Goal: Information Seeking & Learning: Learn about a topic

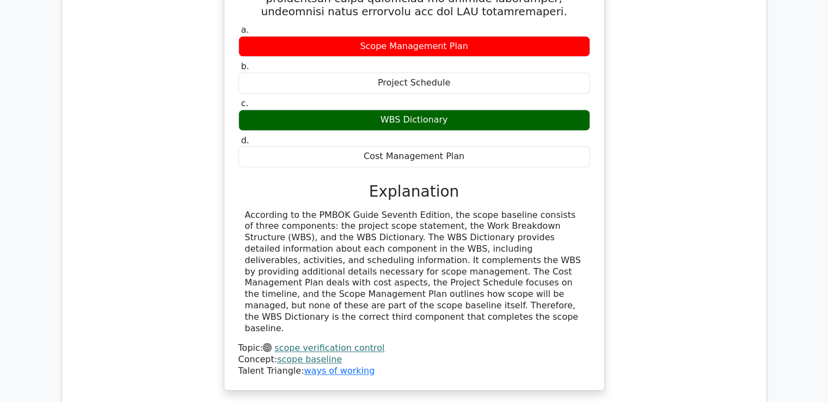
scroll to position [1525, 0]
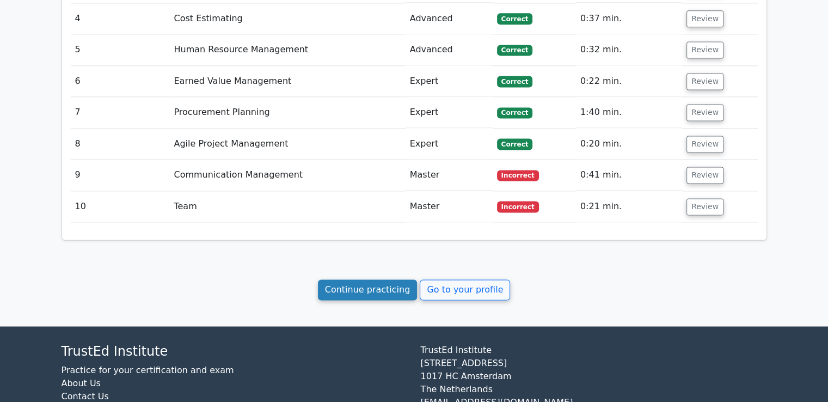
click at [375, 279] on link "Continue practicing" at bounding box center [368, 289] width 100 height 21
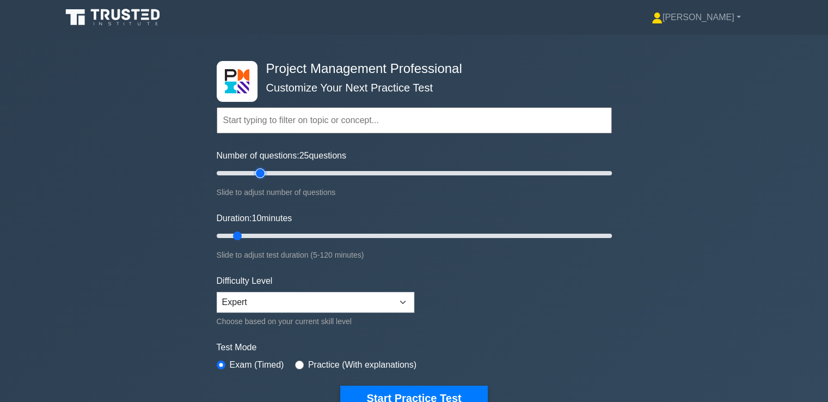
drag, startPoint x: 235, startPoint y: 170, endPoint x: 264, endPoint y: 173, distance: 28.4
type input "25"
click at [264, 173] on input "Number of questions: 25 questions" at bounding box center [414, 173] width 395 height 13
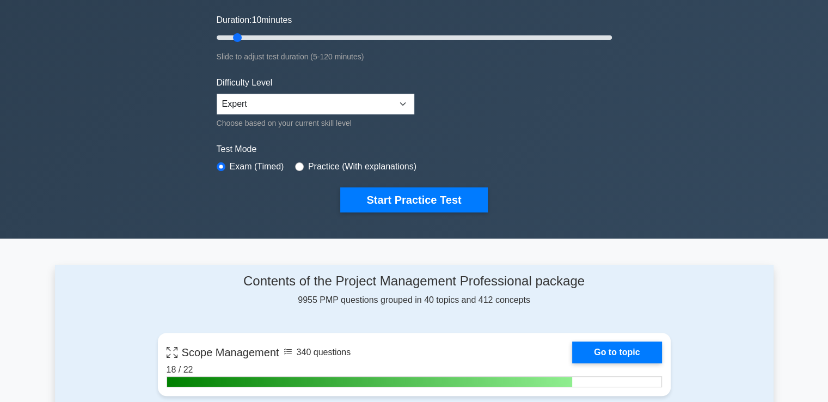
scroll to position [272, 0]
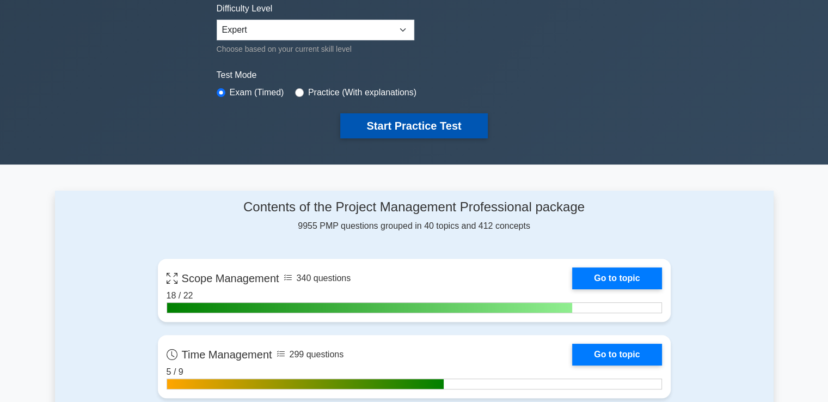
click at [376, 132] on button "Start Practice Test" at bounding box center [413, 125] width 147 height 25
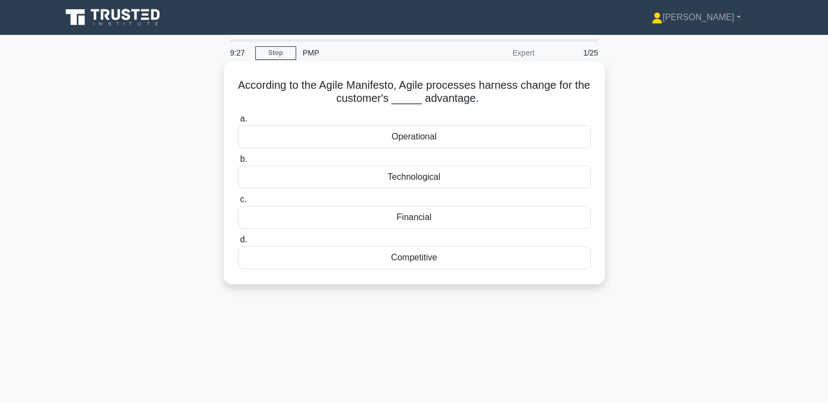
click at [412, 250] on div "Competitive" at bounding box center [414, 257] width 353 height 23
click at [238, 243] on input "d. Competitive" at bounding box center [238, 239] width 0 height 7
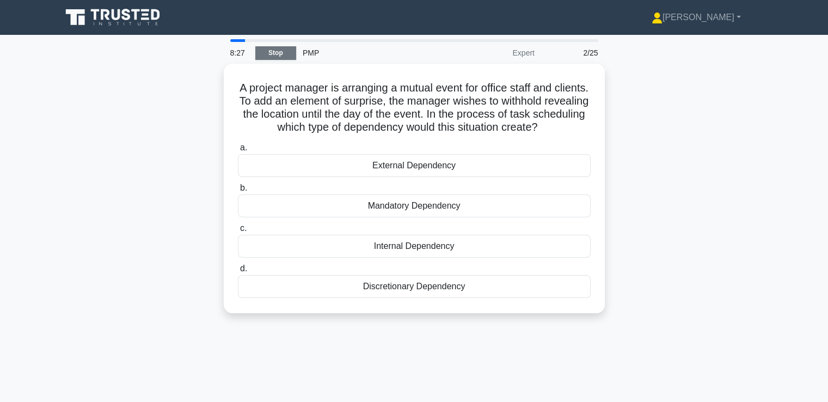
click at [270, 56] on link "Stop" at bounding box center [275, 53] width 41 height 14
click at [285, 54] on link "Stop" at bounding box center [275, 53] width 41 height 14
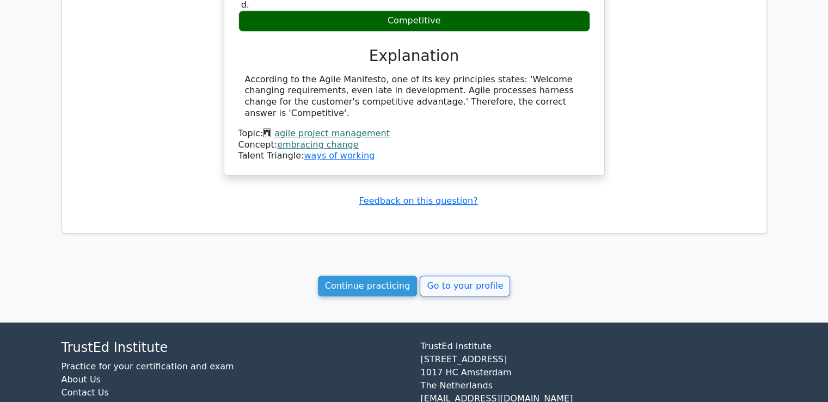
scroll to position [791, 0]
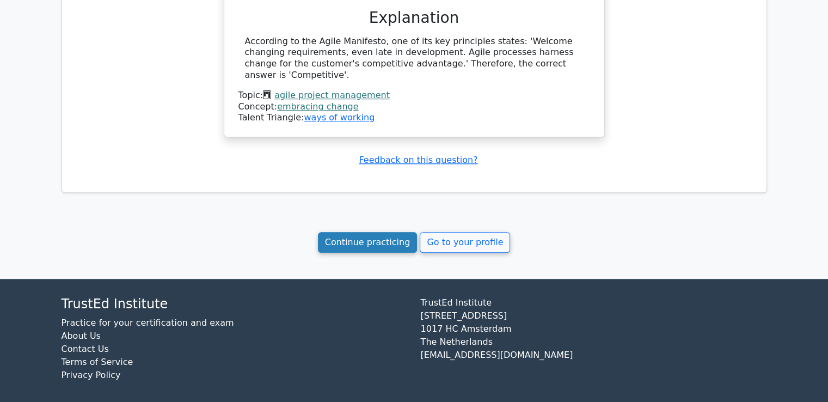
click at [391, 232] on link "Continue practicing" at bounding box center [368, 242] width 100 height 21
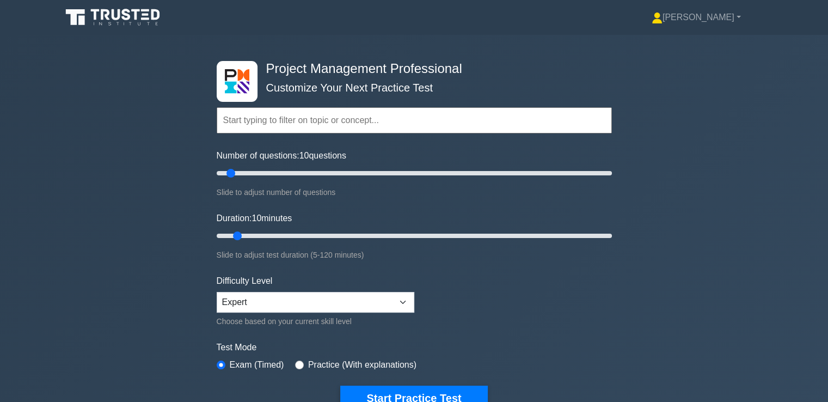
scroll to position [109, 0]
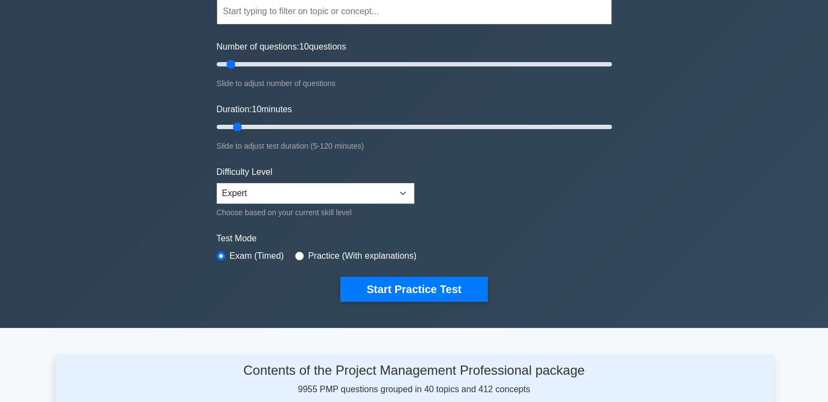
click at [391, 258] on label "Practice (With explanations)" at bounding box center [362, 255] width 108 height 13
click at [383, 254] on label "Practice (With explanations)" at bounding box center [362, 255] width 108 height 13
drag, startPoint x: 307, startPoint y: 254, endPoint x: 301, endPoint y: 254, distance: 6.0
click at [308, 254] on label "Practice (With explanations)" at bounding box center [362, 255] width 108 height 13
click at [301, 254] on input "radio" at bounding box center [299, 256] width 9 height 9
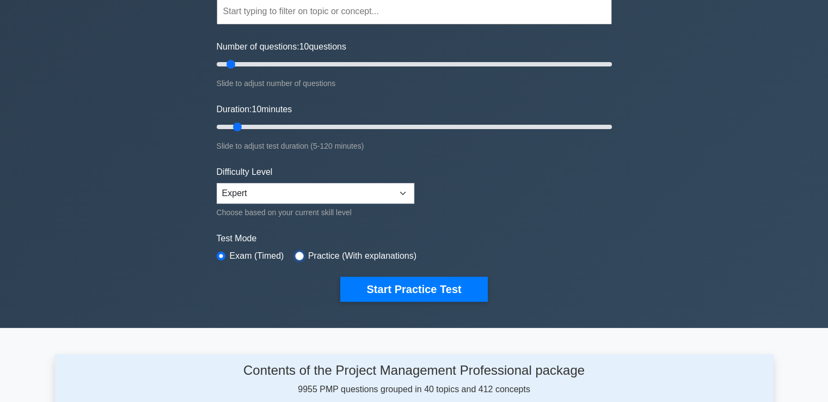
radio input "true"
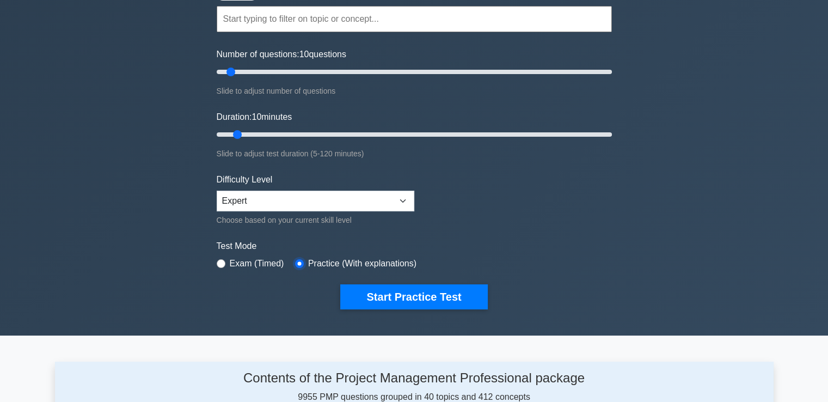
scroll to position [54, 0]
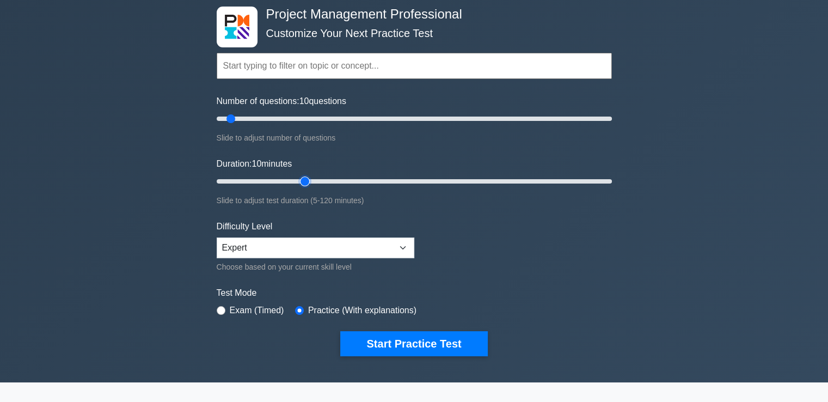
click at [297, 178] on input "Duration: 10 minutes" at bounding box center [414, 181] width 395 height 13
drag, startPoint x: 298, startPoint y: 178, endPoint x: 291, endPoint y: 178, distance: 7.1
type input "25"
click at [291, 178] on input "Duration: 25 minutes" at bounding box center [414, 181] width 395 height 13
click at [290, 120] on input "Number of questions: 40 questions" at bounding box center [414, 118] width 395 height 13
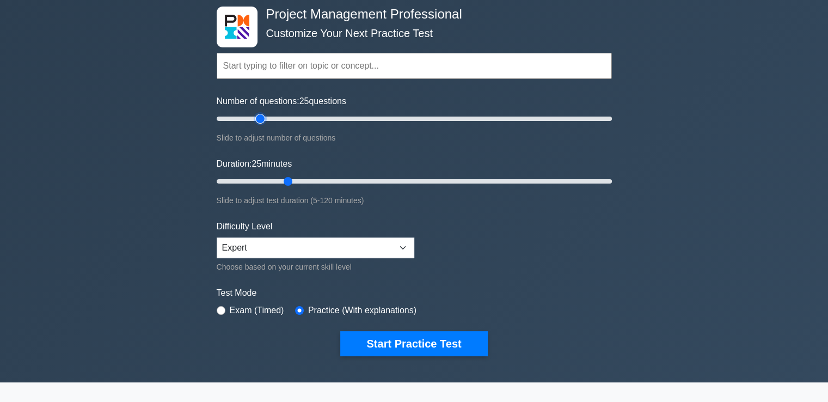
drag, startPoint x: 290, startPoint y: 120, endPoint x: 262, endPoint y: 118, distance: 27.9
type input "25"
click at [262, 118] on input "Number of questions: 25 questions" at bounding box center [414, 118] width 395 height 13
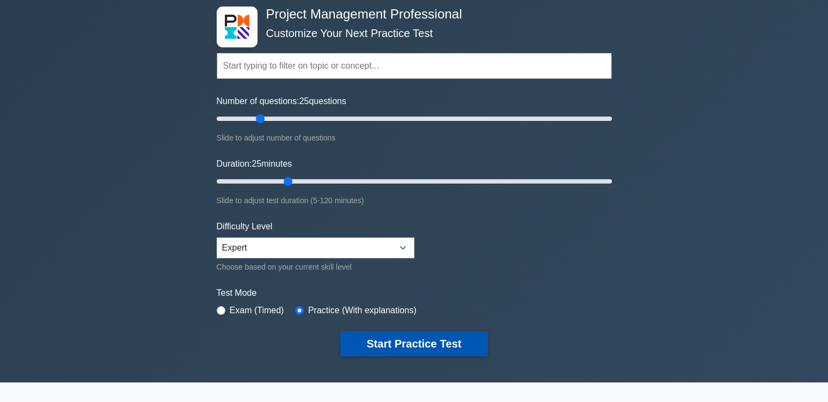
click at [416, 348] on button "Start Practice Test" at bounding box center [413, 343] width 147 height 25
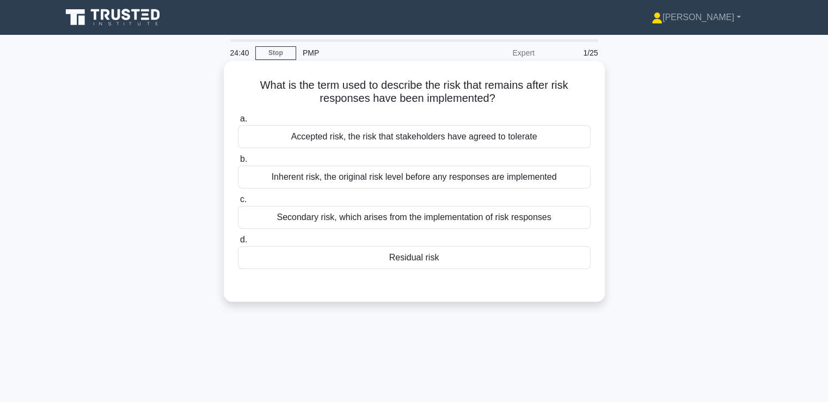
click at [478, 260] on div "Residual risk" at bounding box center [414, 257] width 353 height 23
click at [238, 243] on input "d. Residual risk" at bounding box center [238, 239] width 0 height 7
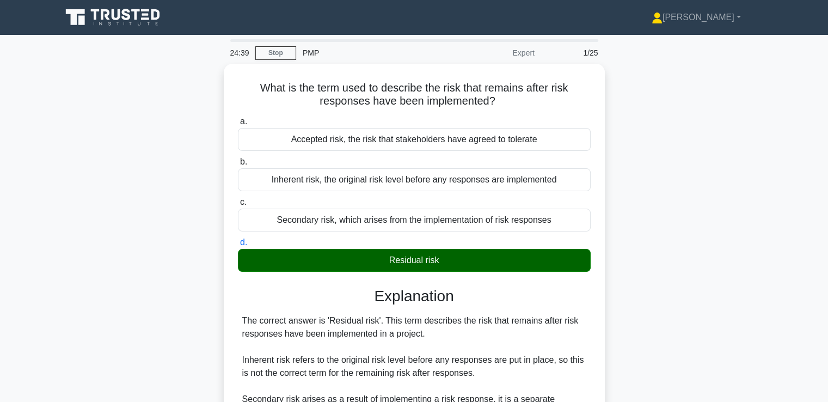
scroll to position [204, 0]
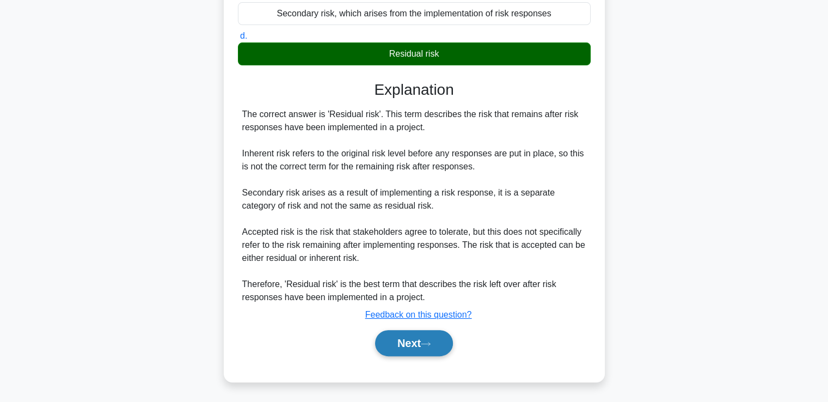
click at [431, 344] on icon at bounding box center [426, 344] width 10 height 6
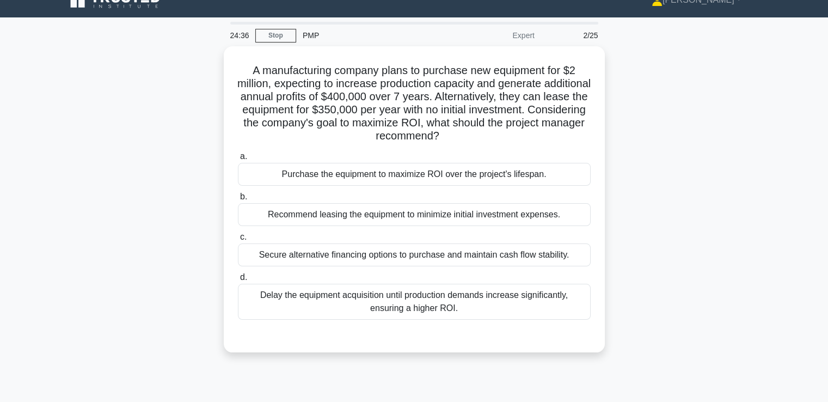
scroll to position [0, 0]
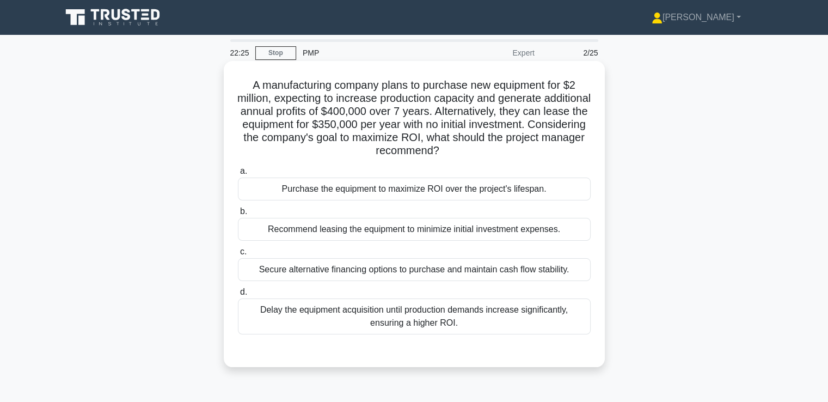
click at [473, 189] on div "Purchase the equipment to maximize ROI over the project's lifespan." at bounding box center [414, 189] width 353 height 23
click at [238, 175] on input "a. Purchase the equipment to maximize ROI over the project's lifespan." at bounding box center [238, 171] width 0 height 7
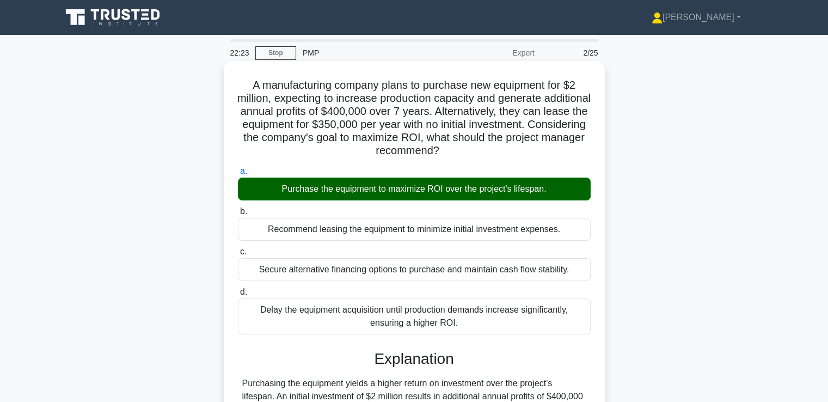
scroll to position [163, 0]
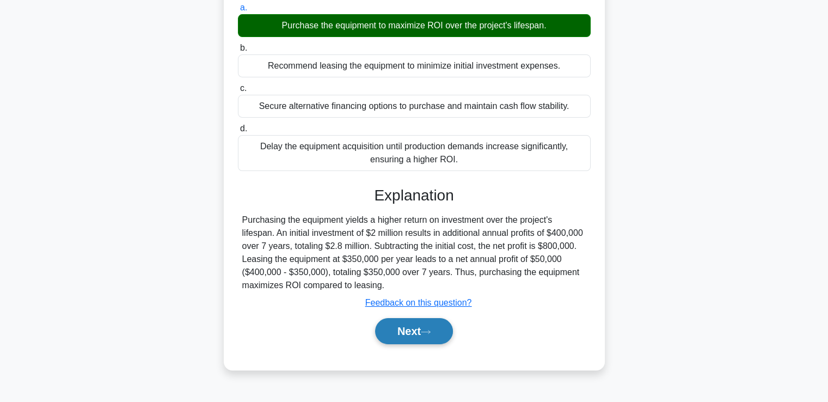
click at [420, 335] on button "Next" at bounding box center [414, 331] width 78 height 26
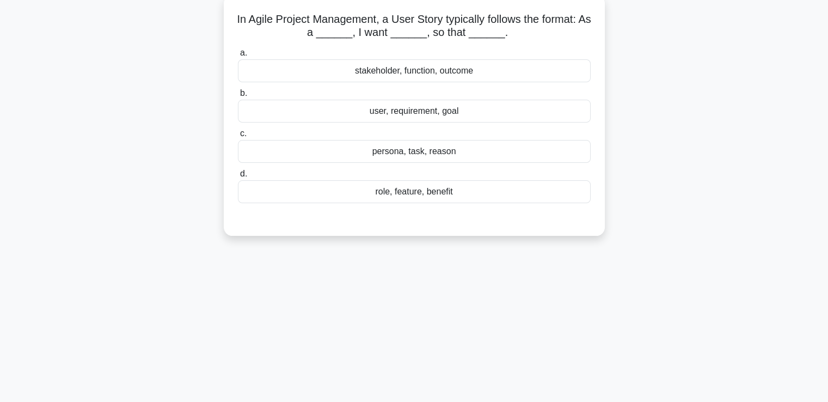
scroll to position [0, 0]
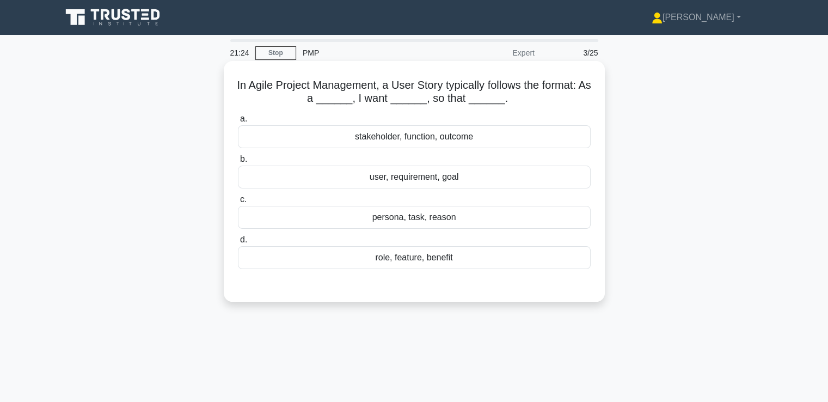
click at [431, 262] on div "role, feature, benefit" at bounding box center [414, 257] width 353 height 23
click at [238, 243] on input "d. role, feature, benefit" at bounding box center [238, 239] width 0 height 7
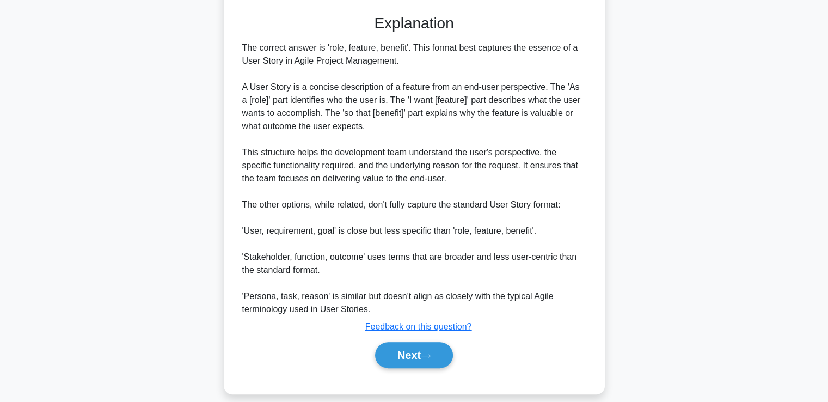
scroll to position [272, 0]
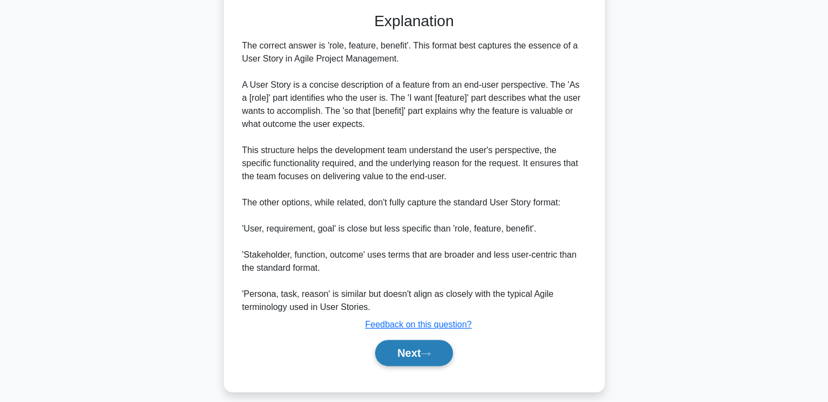
click at [438, 343] on button "Next" at bounding box center [414, 353] width 78 height 26
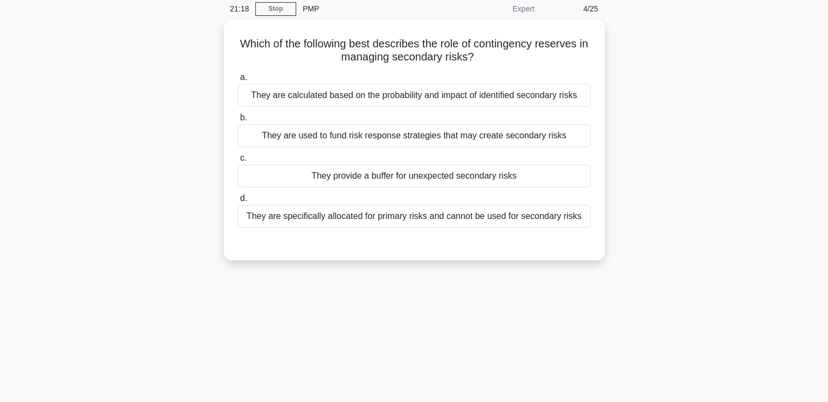
scroll to position [0, 0]
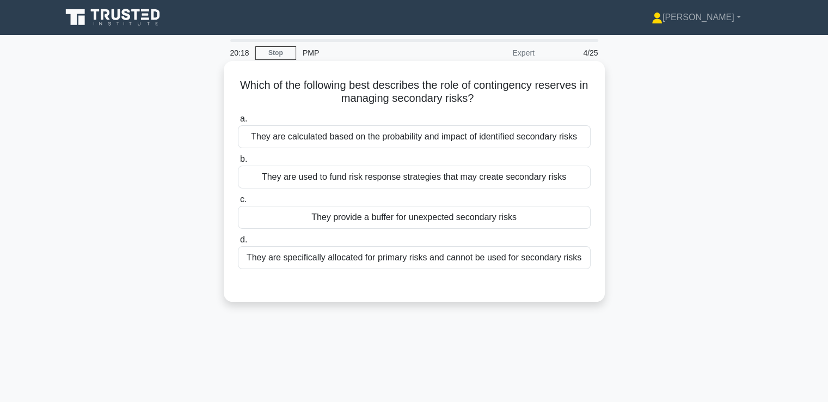
click at [450, 178] on div "They are used to fund risk response strategies that may create secondary risks" at bounding box center [414, 177] width 353 height 23
click at [238, 163] on input "b. They are used to fund risk response strategies that may create secondary ris…" at bounding box center [238, 159] width 0 height 7
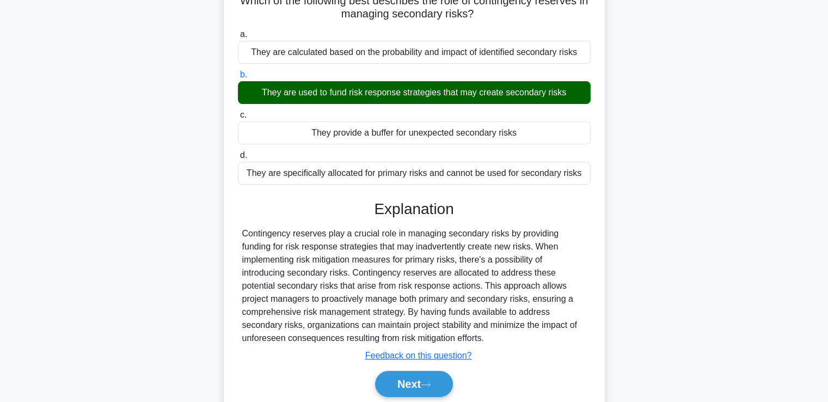
scroll to position [163, 0]
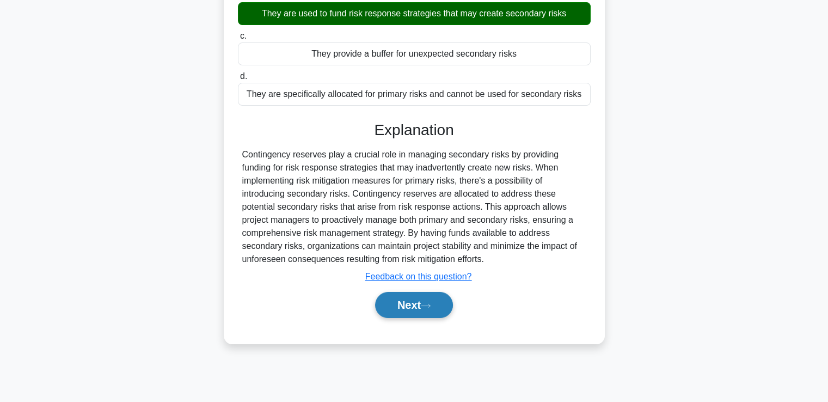
click at [441, 312] on button "Next" at bounding box center [414, 305] width 78 height 26
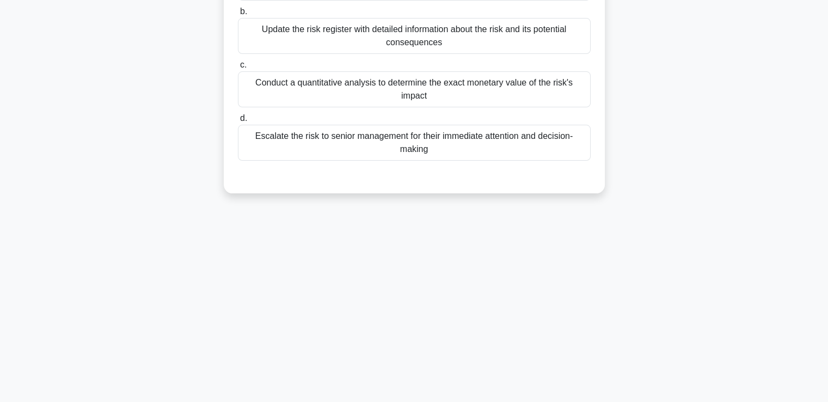
scroll to position [0, 0]
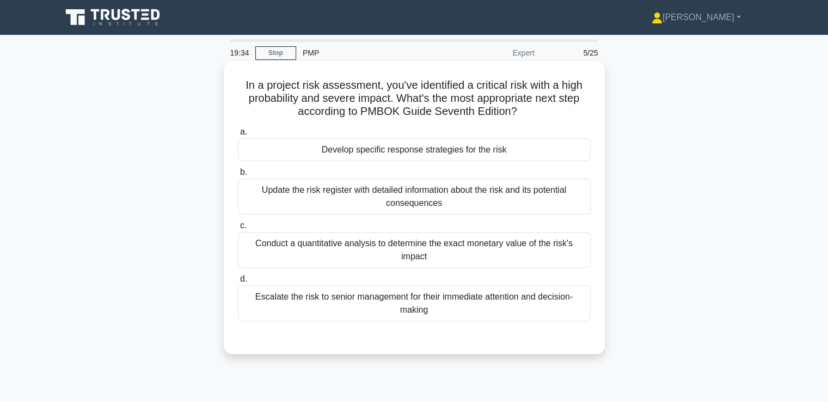
click at [534, 201] on div "Update the risk register with detailed information about the risk and its poten…" at bounding box center [414, 197] width 353 height 36
click at [238, 176] on input "b. Update the risk register with detailed information about the risk and its po…" at bounding box center [238, 172] width 0 height 7
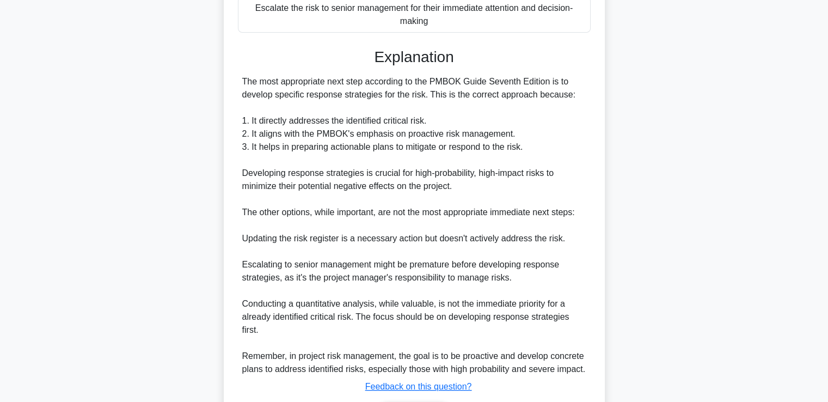
scroll to position [349, 0]
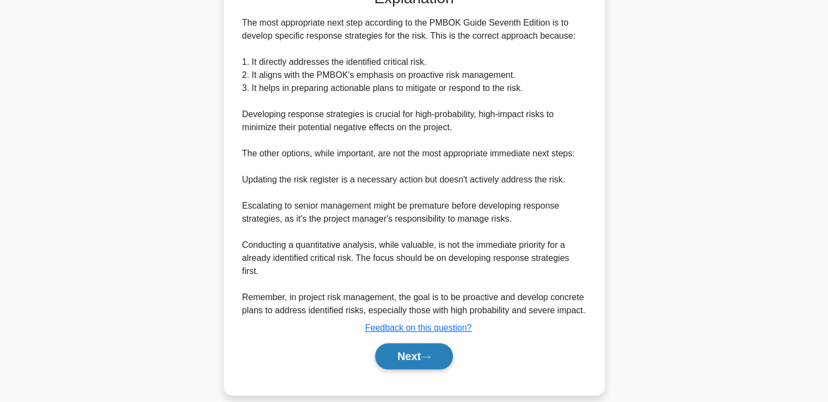
click at [429, 354] on icon at bounding box center [426, 357] width 10 height 6
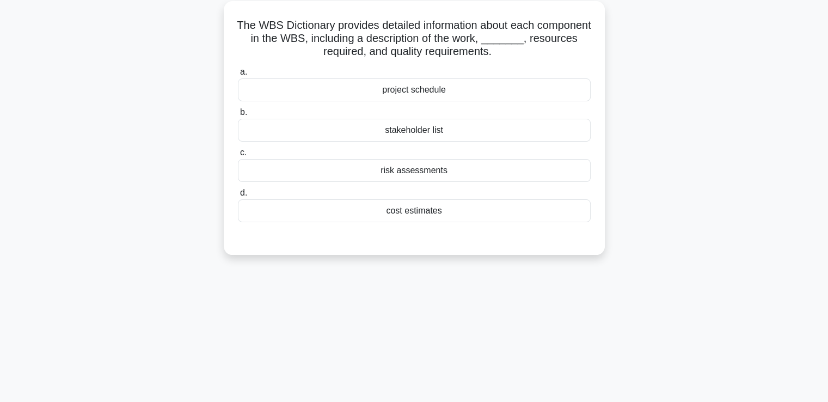
scroll to position [0, 0]
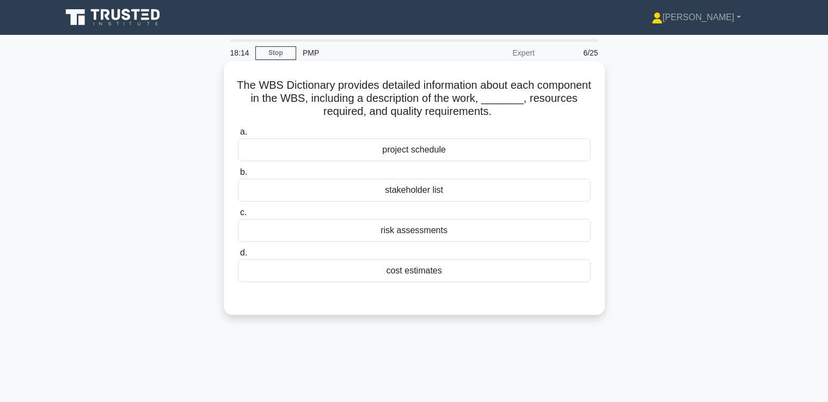
click at [496, 231] on div "risk assessments" at bounding box center [414, 230] width 353 height 23
click at [238, 216] on input "c. risk assessments" at bounding box center [238, 212] width 0 height 7
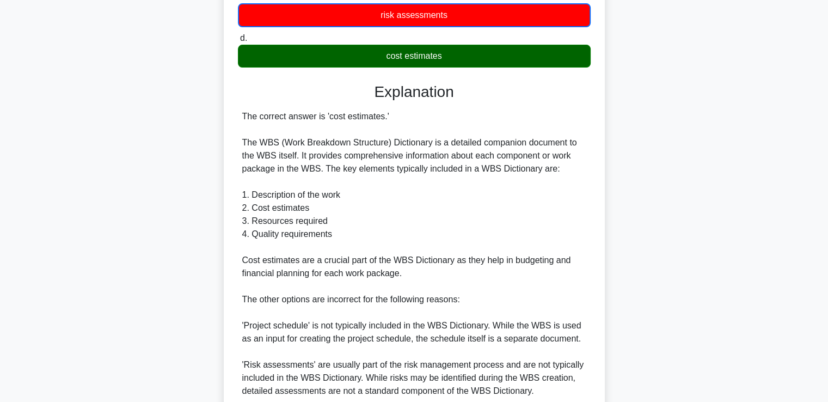
scroll to position [327, 0]
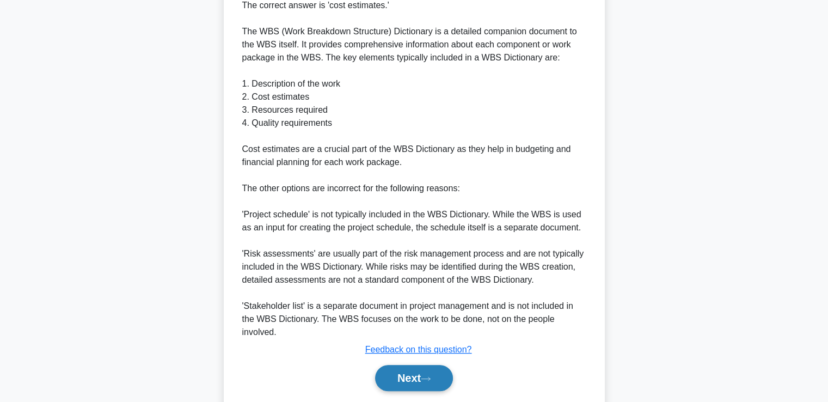
click at [431, 376] on icon at bounding box center [426, 379] width 10 height 6
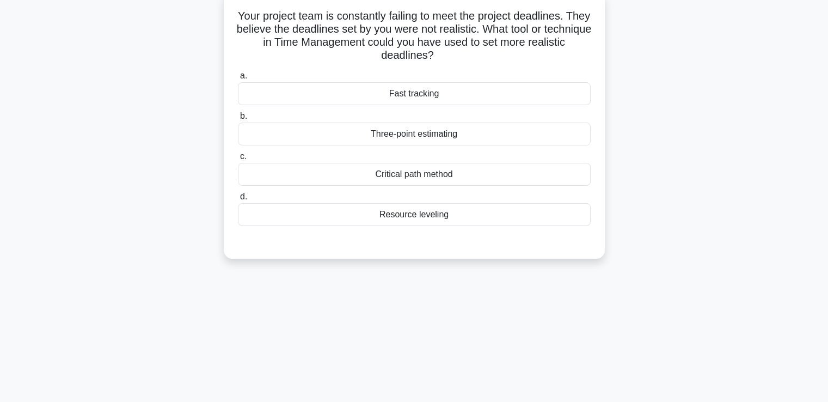
scroll to position [0, 0]
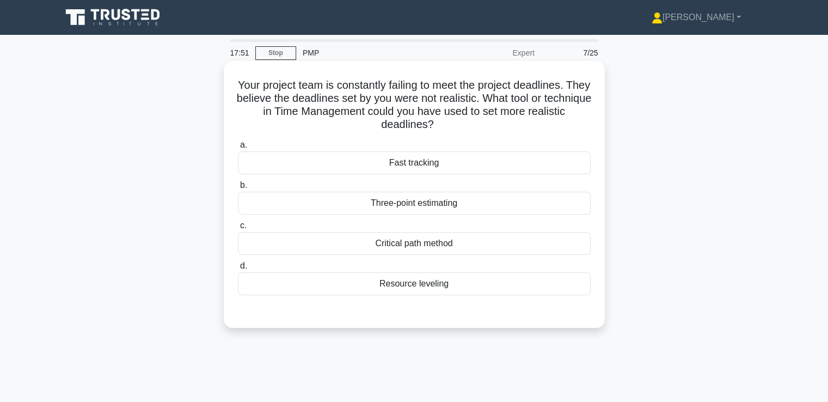
click at [479, 204] on div "Three-point estimating" at bounding box center [414, 203] width 353 height 23
click at [238, 189] on input "b. Three-point estimating" at bounding box center [238, 185] width 0 height 7
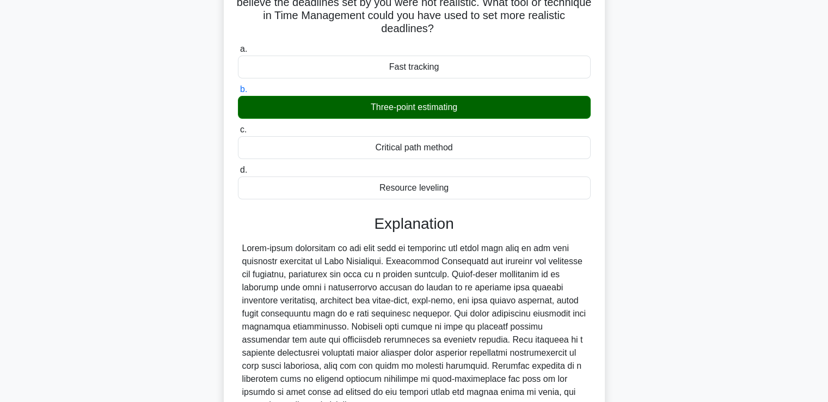
scroll to position [191, 0]
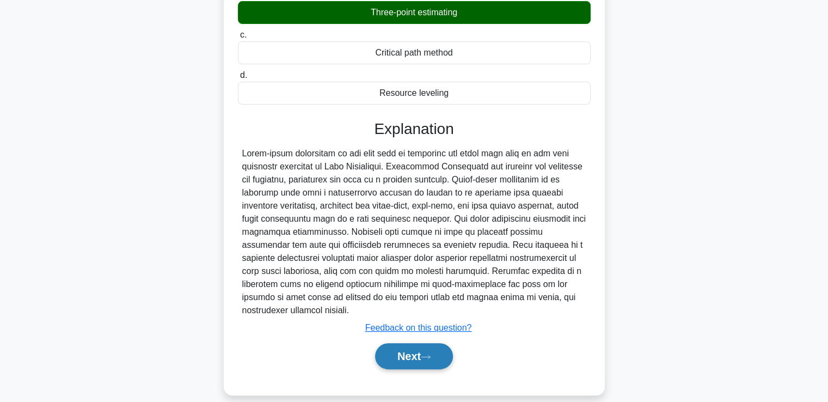
click at [425, 353] on button "Next" at bounding box center [414, 356] width 78 height 26
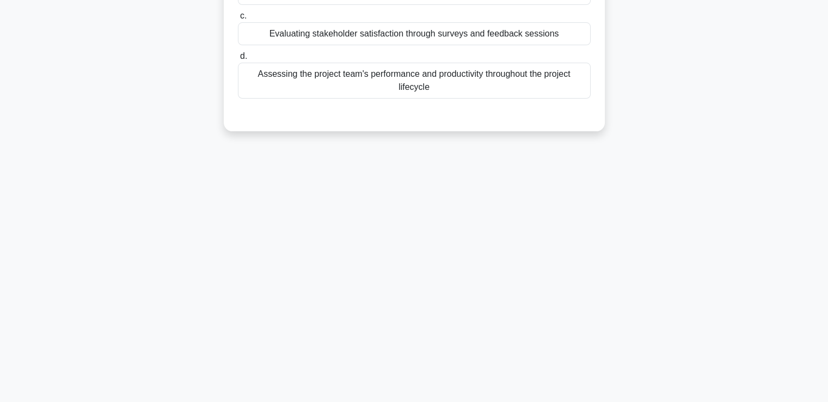
scroll to position [0, 0]
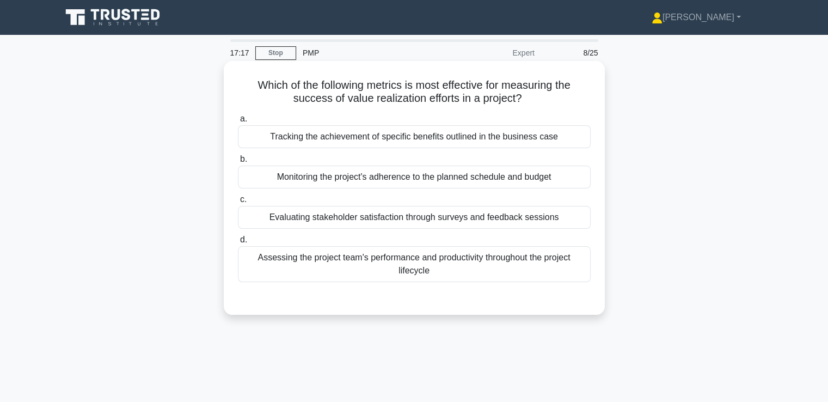
click at [500, 138] on div "Tracking the achievement of specific benefits outlined in the business case" at bounding box center [414, 136] width 353 height 23
click at [238, 123] on input "a. Tracking the achievement of specific benefits outlined in the business case" at bounding box center [238, 118] width 0 height 7
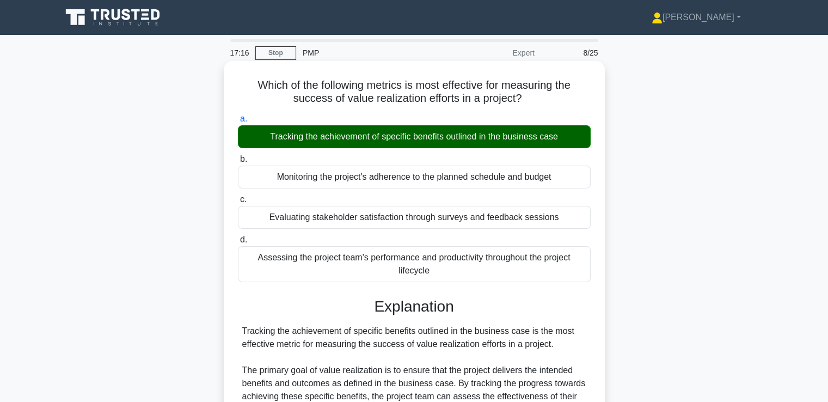
scroll to position [272, 0]
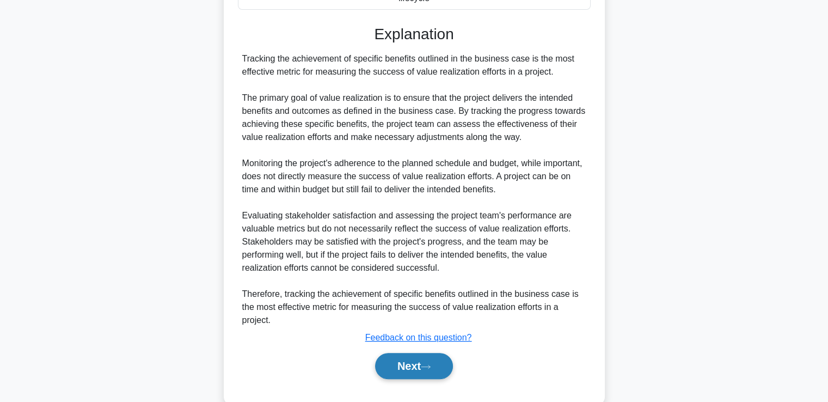
click at [433, 361] on button "Next" at bounding box center [414, 366] width 78 height 26
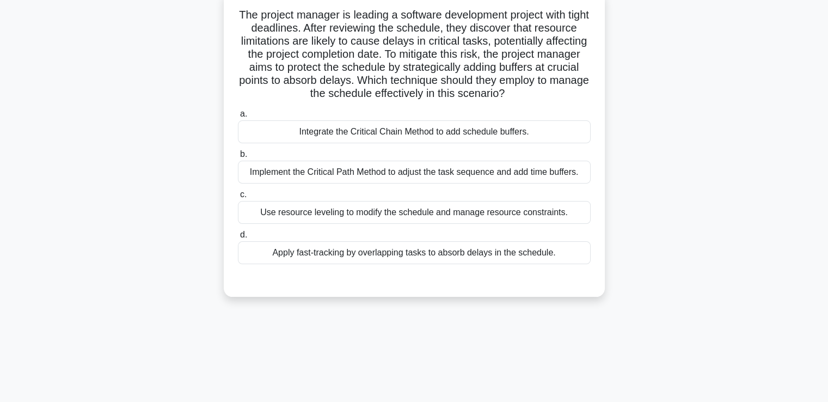
scroll to position [0, 0]
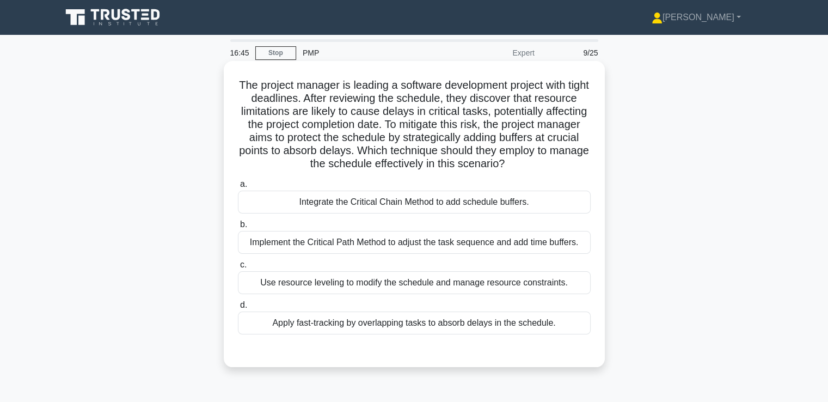
click at [505, 210] on div "Integrate the Critical Chain Method to add schedule buffers." at bounding box center [414, 202] width 353 height 23
click at [238, 188] on input "a. Integrate the Critical Chain Method to add schedule buffers." at bounding box center [238, 184] width 0 height 7
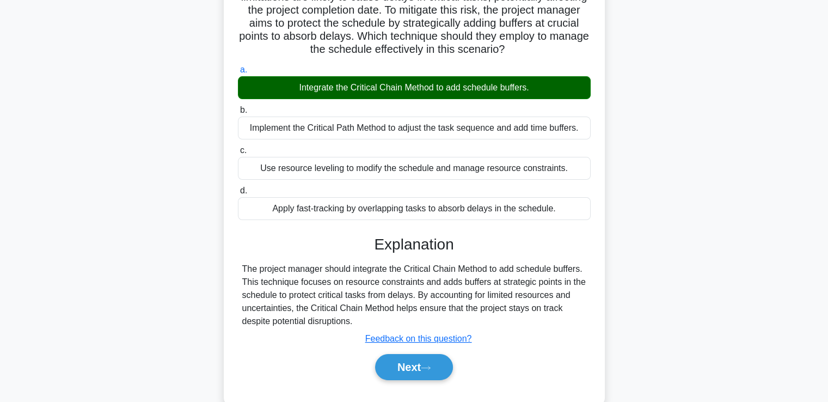
scroll to position [187, 0]
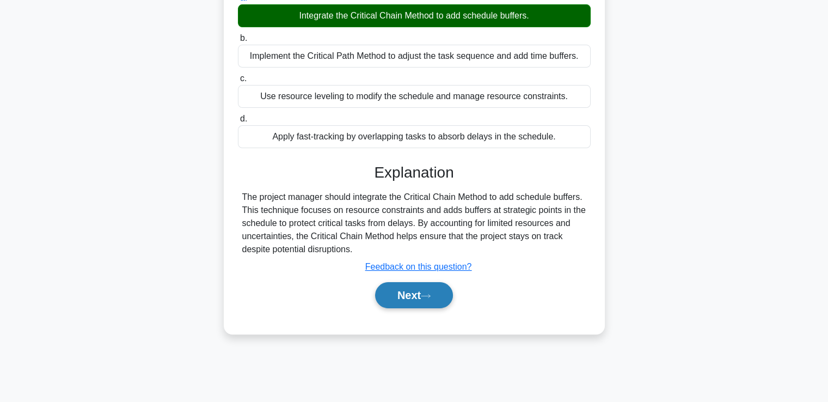
click at [433, 308] on button "Next" at bounding box center [414, 295] width 78 height 26
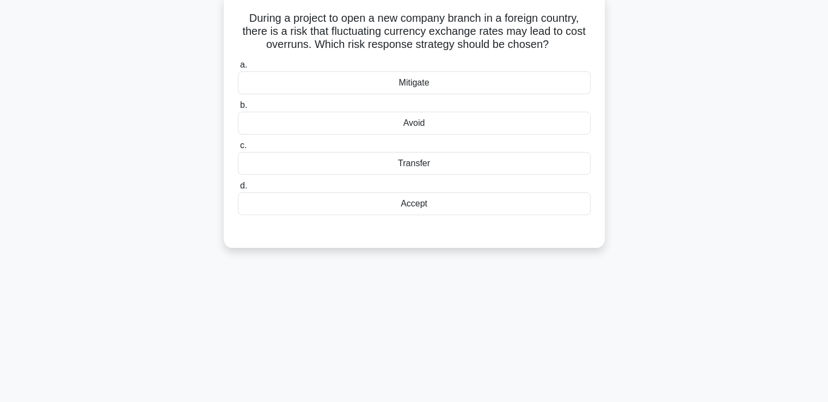
scroll to position [0, 0]
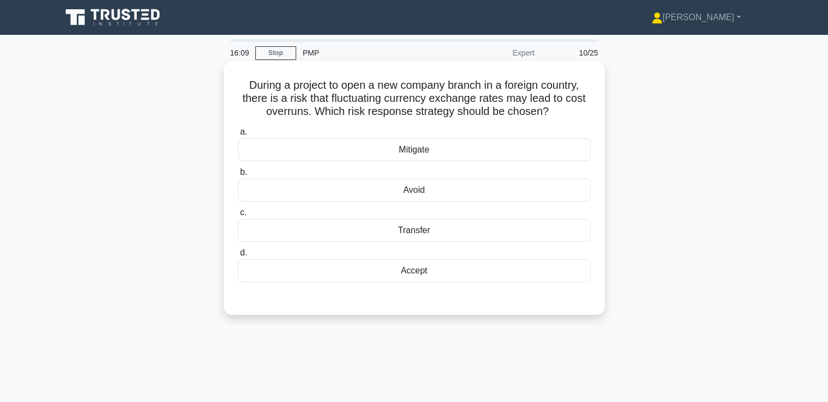
click at [524, 152] on div "Mitigate" at bounding box center [414, 149] width 353 height 23
click at [238, 136] on input "a. Mitigate" at bounding box center [238, 132] width 0 height 7
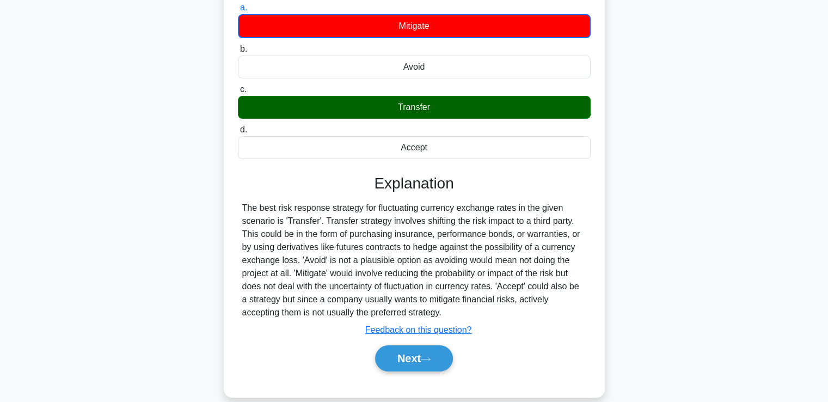
scroll to position [187, 0]
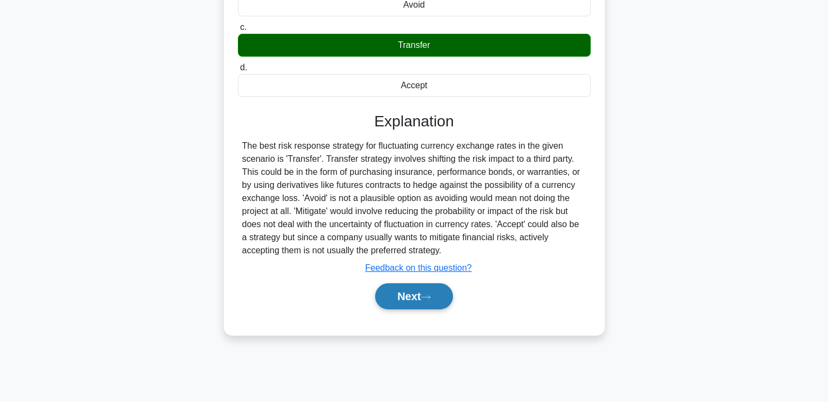
click at [443, 294] on button "Next" at bounding box center [414, 296] width 78 height 26
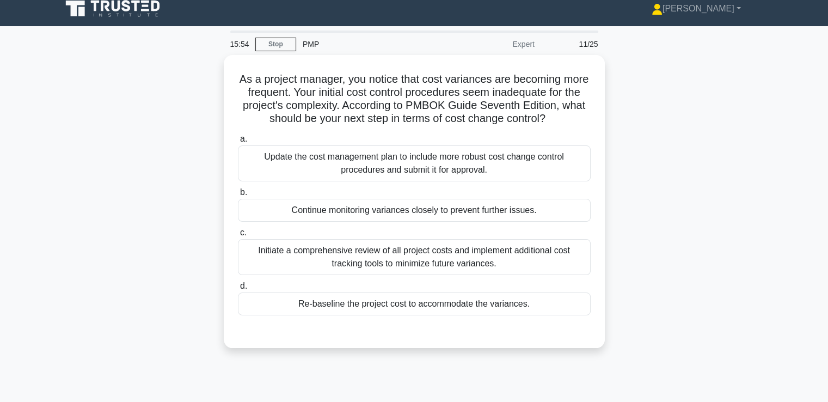
scroll to position [0, 0]
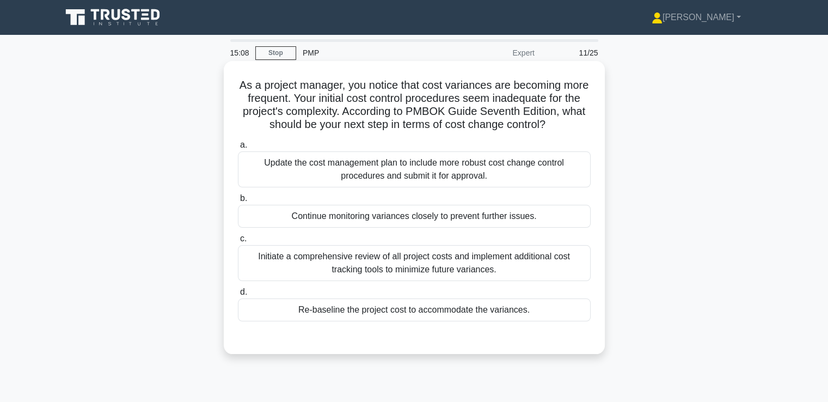
click at [538, 256] on div "Initiate a comprehensive review of all project costs and implement additional c…" at bounding box center [414, 263] width 353 height 36
click at [238, 242] on input "c. Initiate a comprehensive review of all project costs and implement additiona…" at bounding box center [238, 238] width 0 height 7
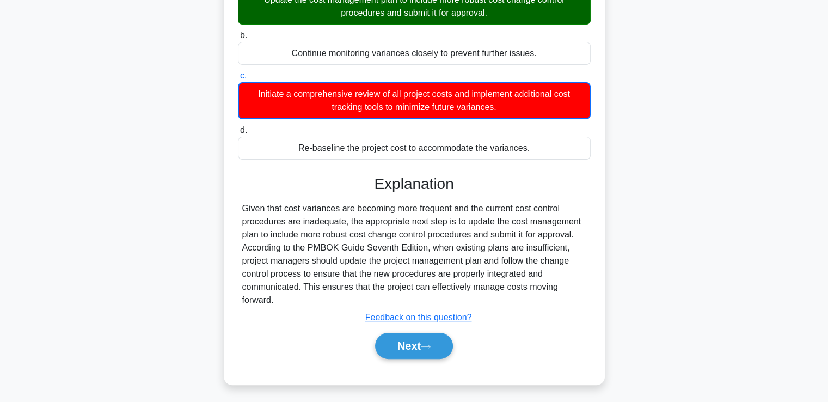
scroll to position [163, 0]
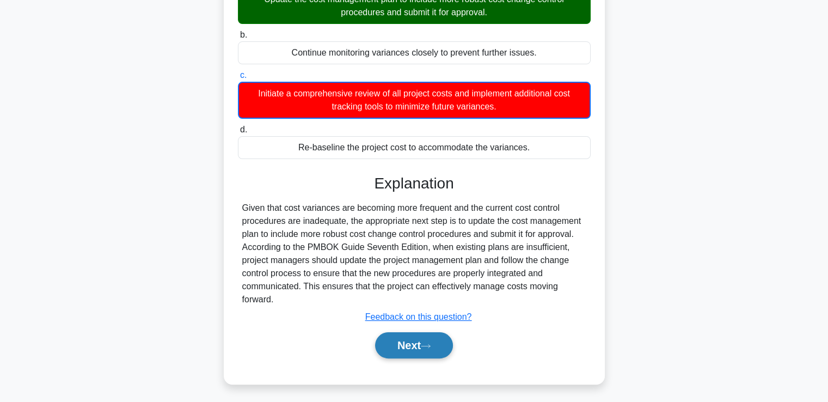
click at [437, 344] on button "Next" at bounding box center [414, 345] width 78 height 26
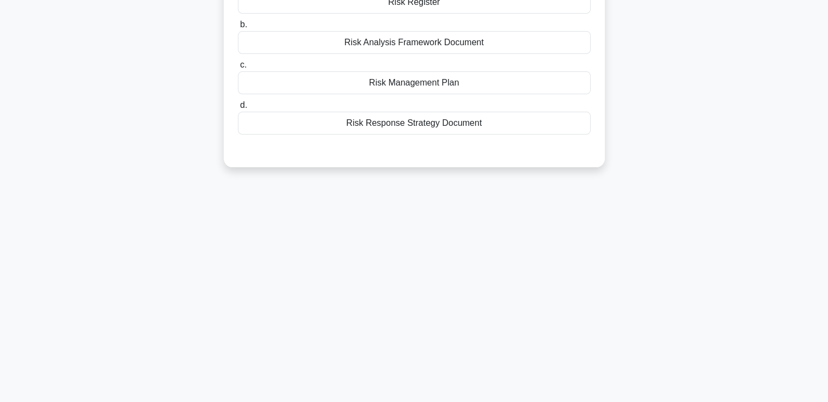
scroll to position [0, 0]
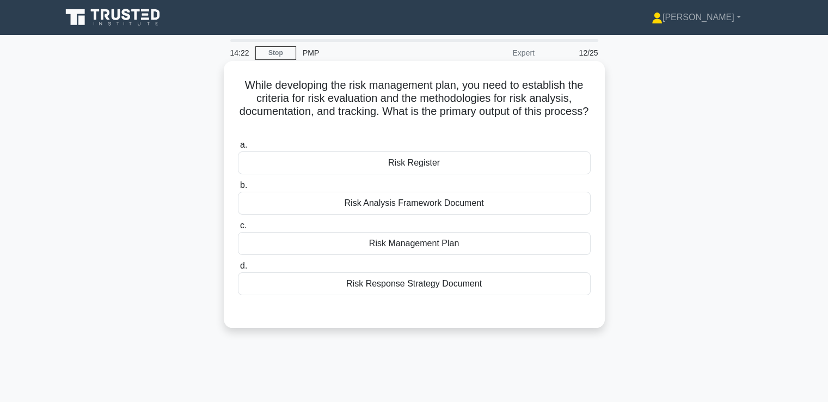
click at [497, 172] on div "Risk Register" at bounding box center [414, 162] width 353 height 23
click at [238, 149] on input "a. Risk Register" at bounding box center [238, 145] width 0 height 7
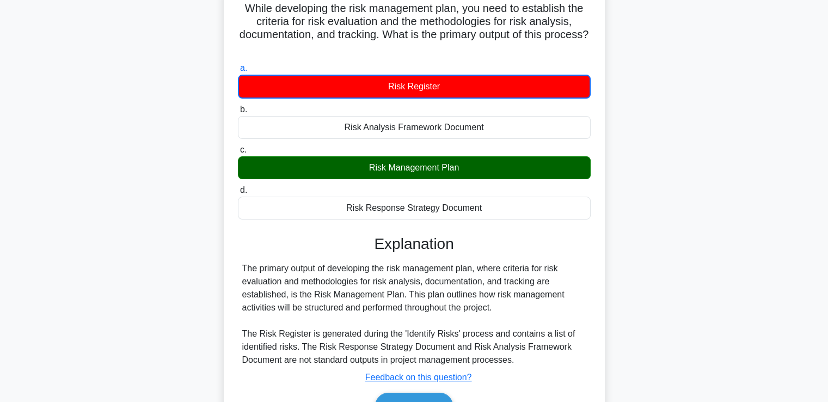
scroll to position [163, 0]
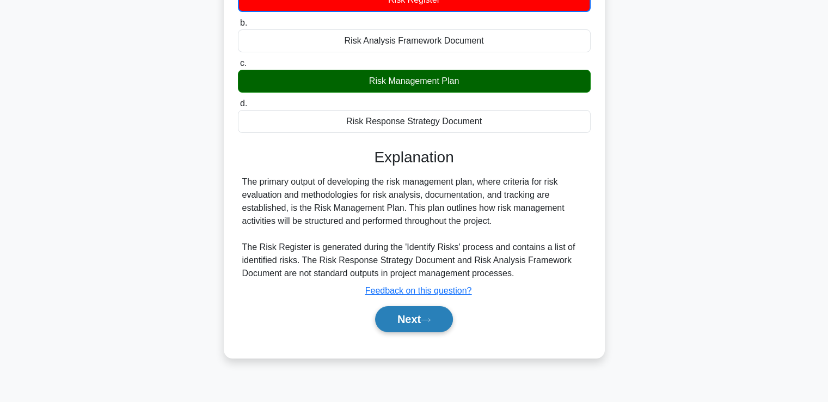
click at [426, 329] on button "Next" at bounding box center [414, 319] width 78 height 26
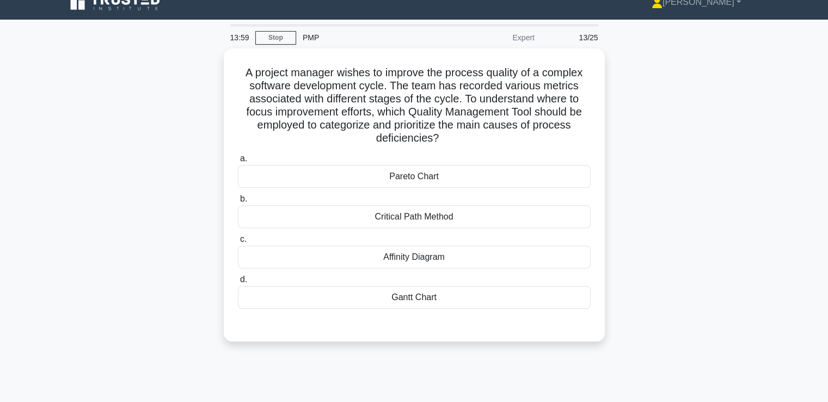
scroll to position [0, 0]
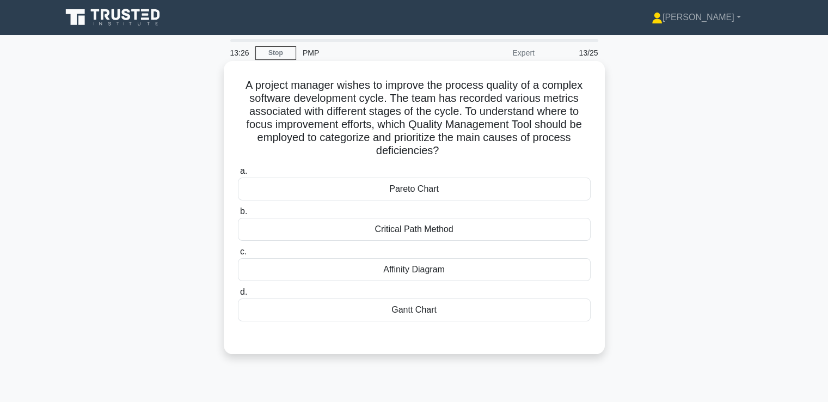
click at [444, 193] on div "Pareto Chart" at bounding box center [414, 189] width 353 height 23
click at [238, 175] on input "a. Pareto Chart" at bounding box center [238, 171] width 0 height 7
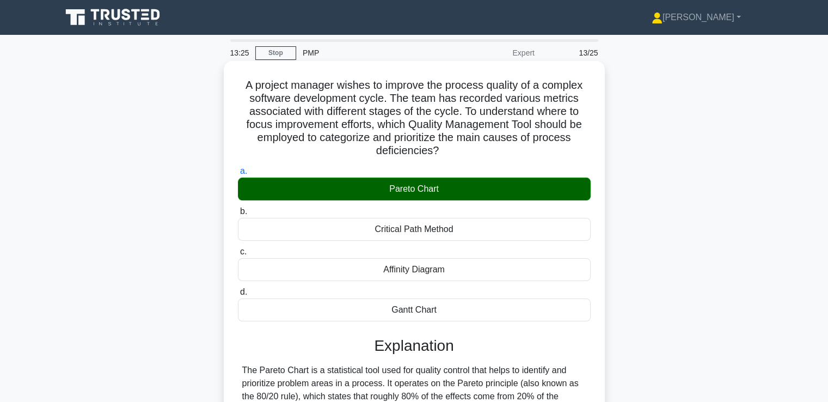
scroll to position [269, 0]
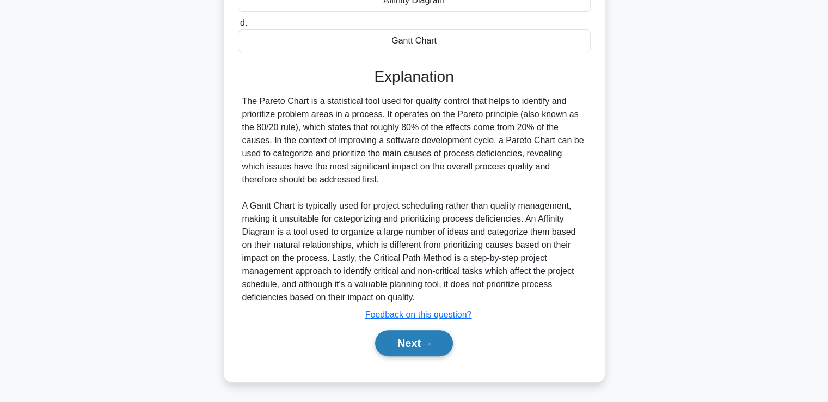
click at [425, 339] on button "Next" at bounding box center [414, 343] width 78 height 26
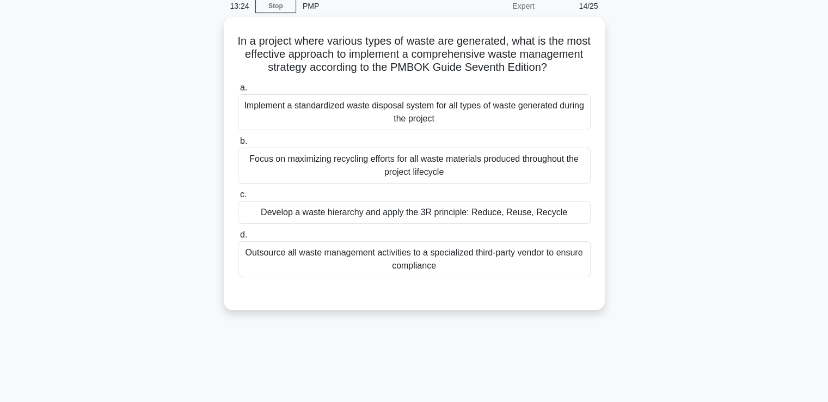
scroll to position [0, 0]
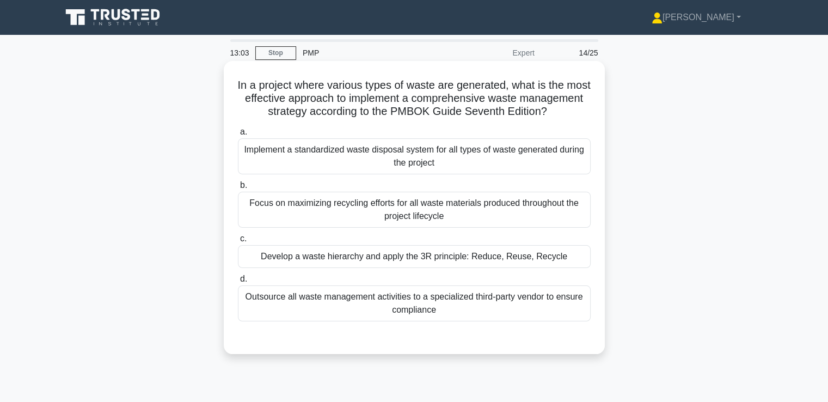
click at [560, 265] on div "Develop a waste hierarchy and apply the 3R principle: Reduce, Reuse, Recycle" at bounding box center [414, 256] width 353 height 23
click at [238, 242] on input "c. Develop a waste hierarchy and apply the 3R principle: Reduce, Reuse, Recycle" at bounding box center [238, 238] width 0 height 7
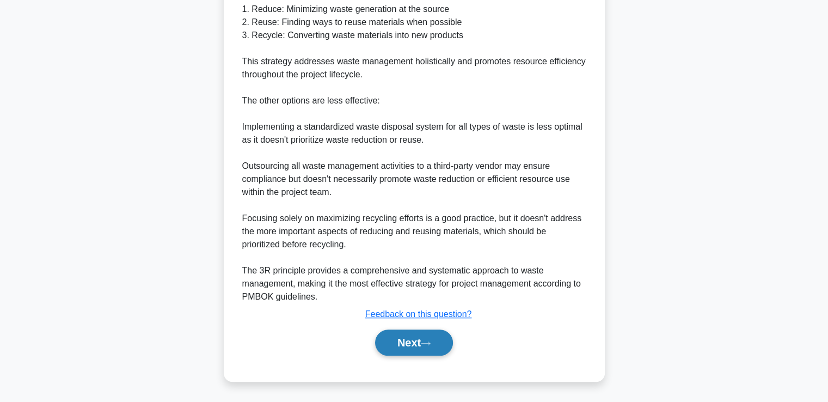
click at [429, 347] on button "Next" at bounding box center [414, 342] width 78 height 26
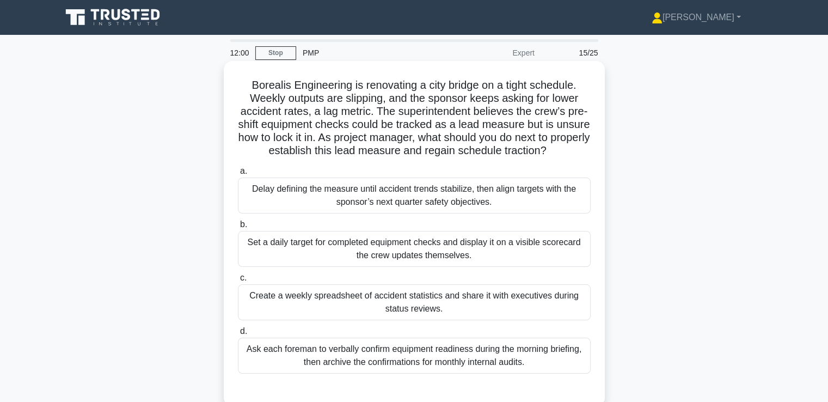
click at [535, 356] on div "Ask each foreman to verbally confirm equipment readiness during the morning bri…" at bounding box center [414, 356] width 353 height 36
click at [238, 335] on input "d. Ask each foreman to verbally confirm equipment readiness during the morning …" at bounding box center [238, 331] width 0 height 7
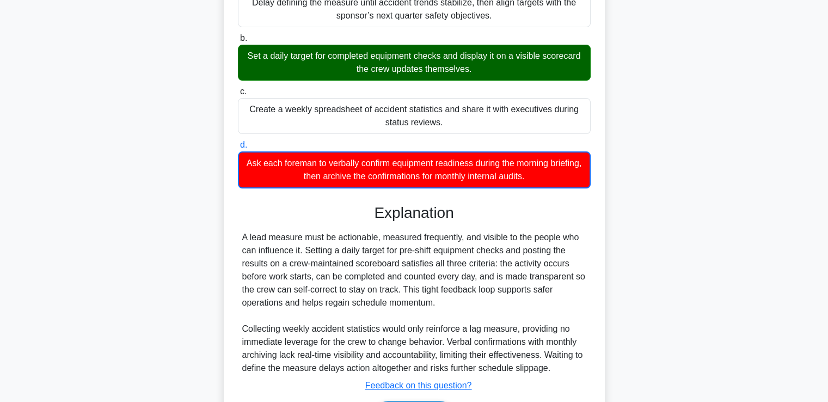
scroll to position [270, 0]
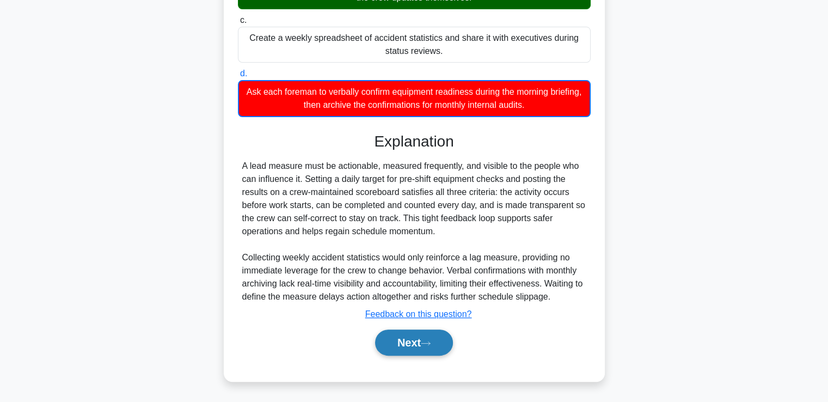
click at [427, 338] on button "Next" at bounding box center [414, 342] width 78 height 26
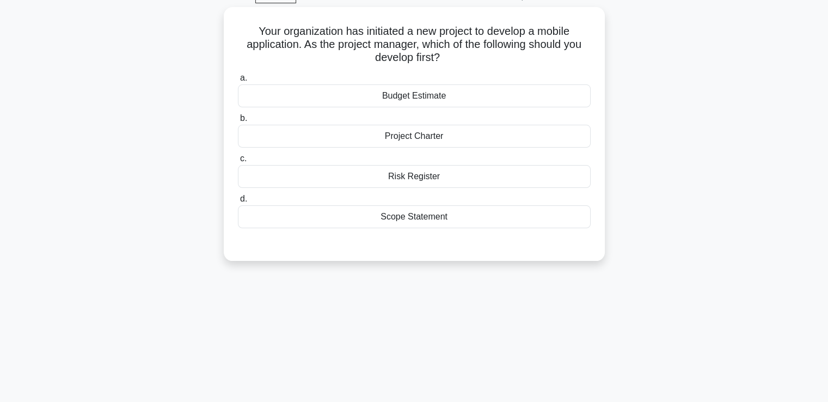
scroll to position [0, 0]
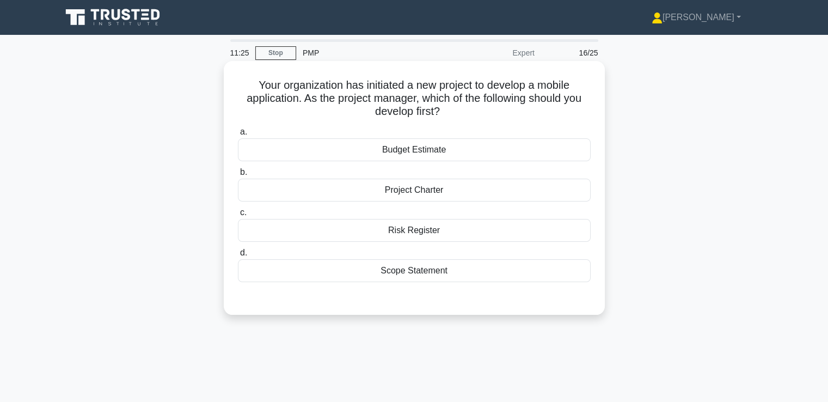
click at [507, 274] on div "Scope Statement" at bounding box center [414, 270] width 353 height 23
click at [238, 256] on input "d. Scope Statement" at bounding box center [238, 252] width 0 height 7
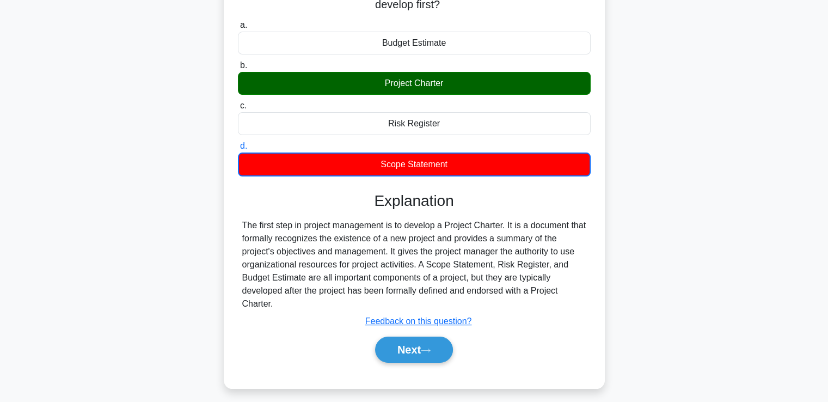
scroll to position [109, 0]
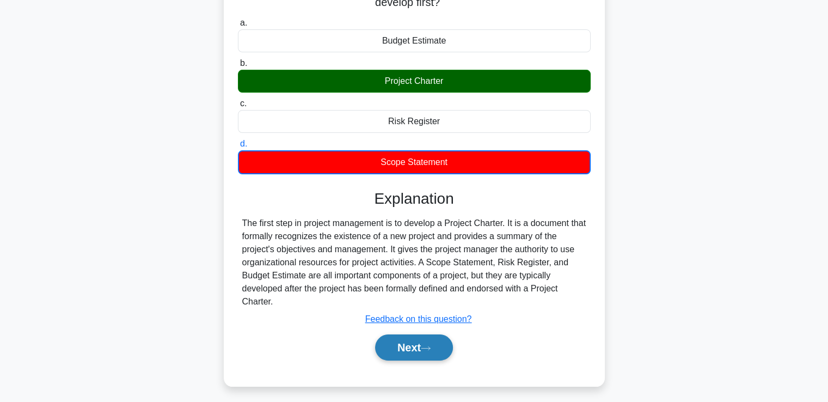
click at [424, 346] on button "Next" at bounding box center [414, 347] width 78 height 26
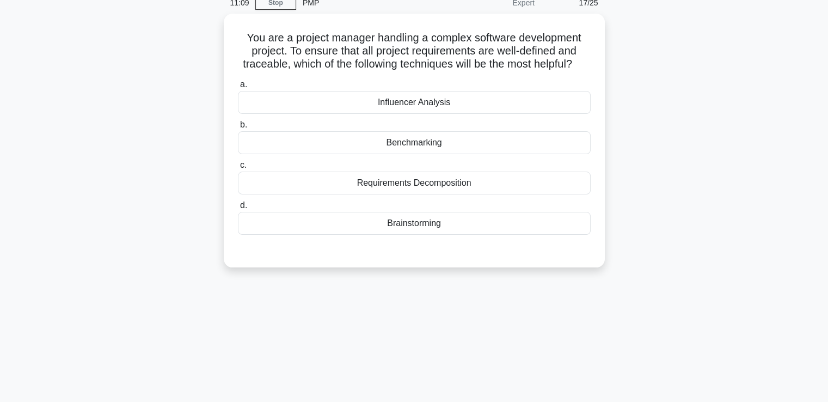
scroll to position [0, 0]
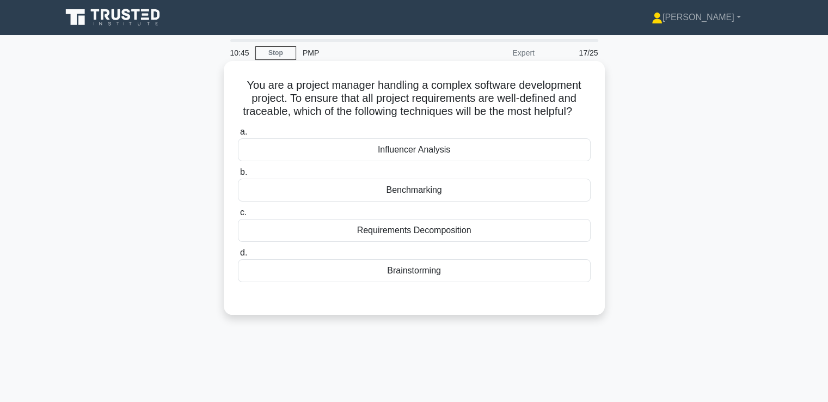
click at [464, 242] on div "Requirements Decomposition" at bounding box center [414, 230] width 353 height 23
click at [238, 216] on input "c. Requirements Decomposition" at bounding box center [238, 212] width 0 height 7
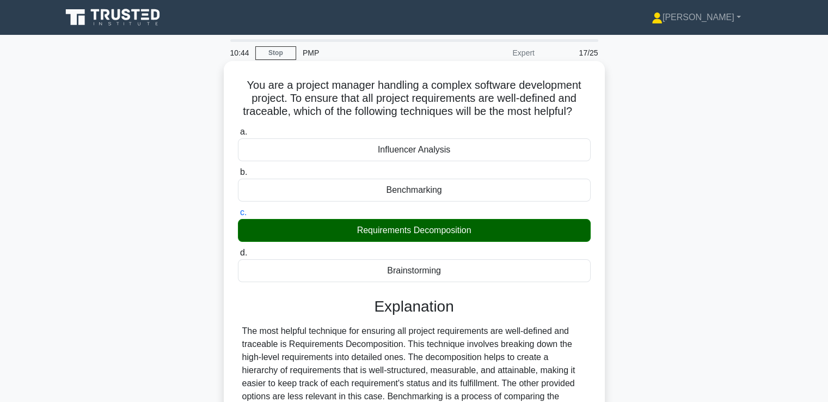
scroll to position [187, 0]
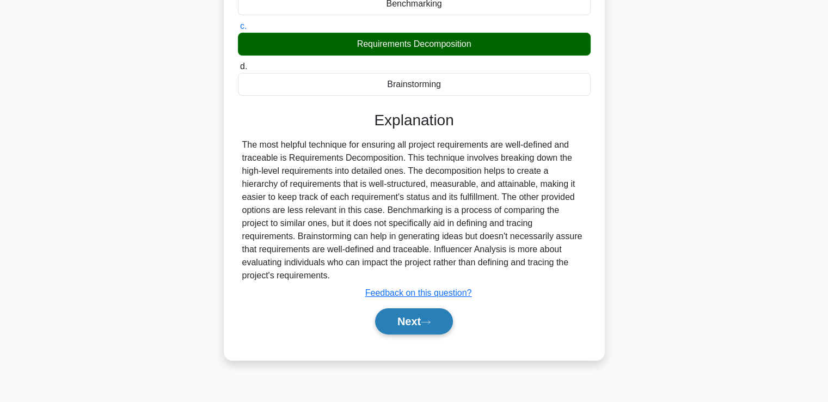
click at [419, 334] on button "Next" at bounding box center [414, 321] width 78 height 26
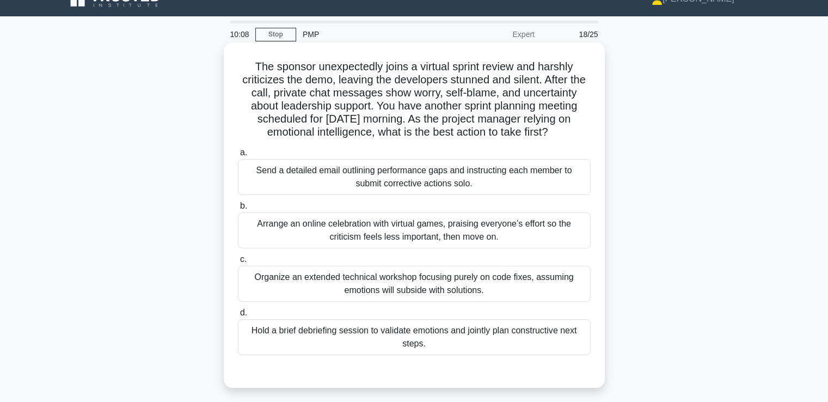
scroll to position [0, 0]
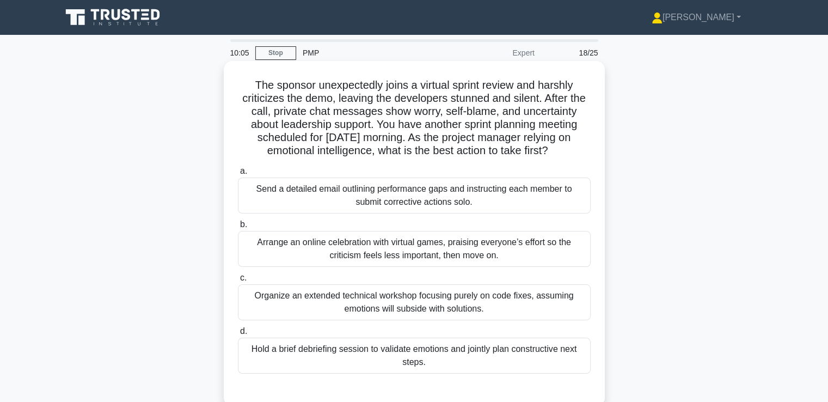
click at [451, 358] on div "Hold a brief debriefing session to validate emotions and jointly plan construct…" at bounding box center [414, 356] width 353 height 36
click at [238, 335] on input "d. Hold a brief debriefing session to validate emotions and jointly plan constr…" at bounding box center [238, 331] width 0 height 7
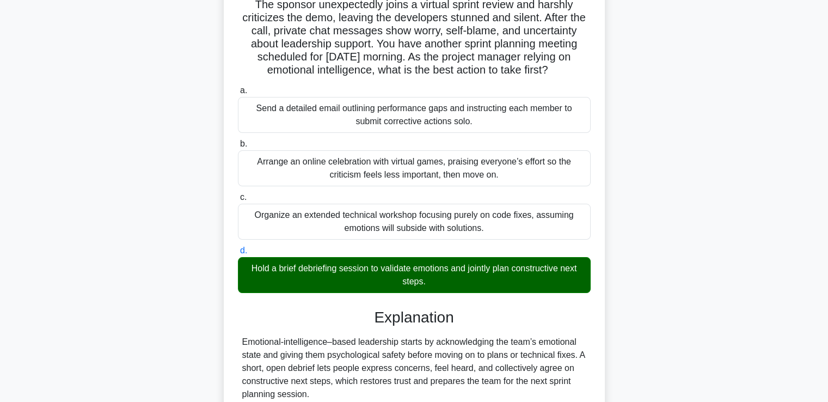
scroll to position [218, 0]
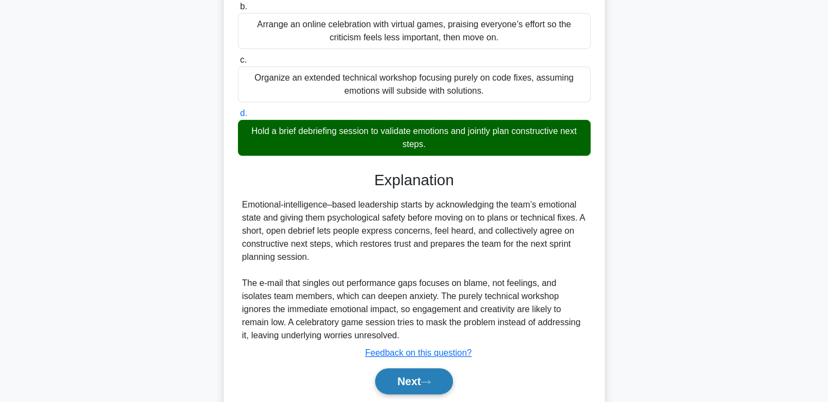
click at [438, 375] on button "Next" at bounding box center [414, 381] width 78 height 26
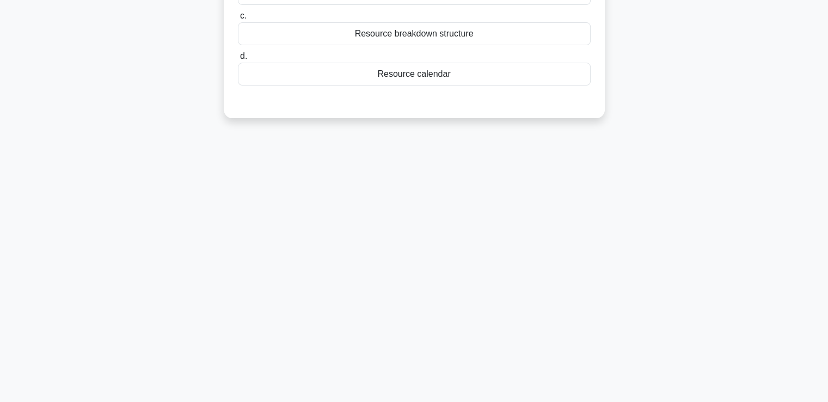
scroll to position [0, 0]
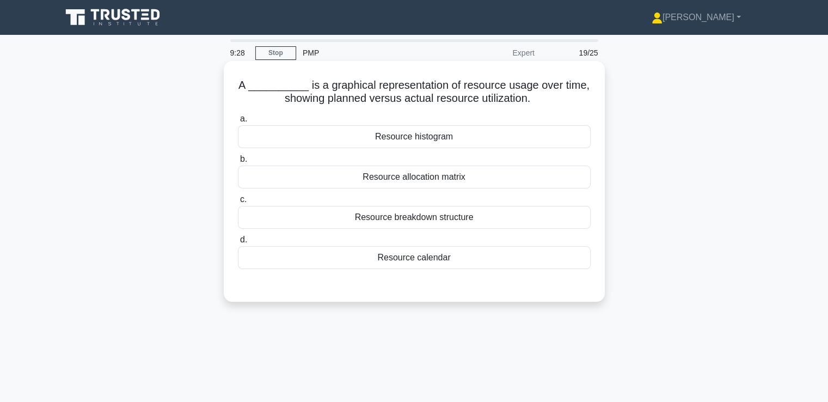
click at [402, 142] on div "Resource histogram" at bounding box center [414, 136] width 353 height 23
click at [238, 123] on input "a. Resource histogram" at bounding box center [238, 118] width 0 height 7
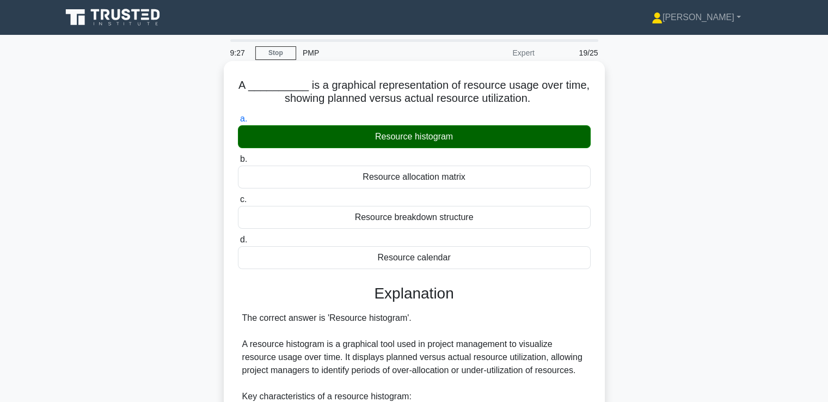
scroll to position [308, 0]
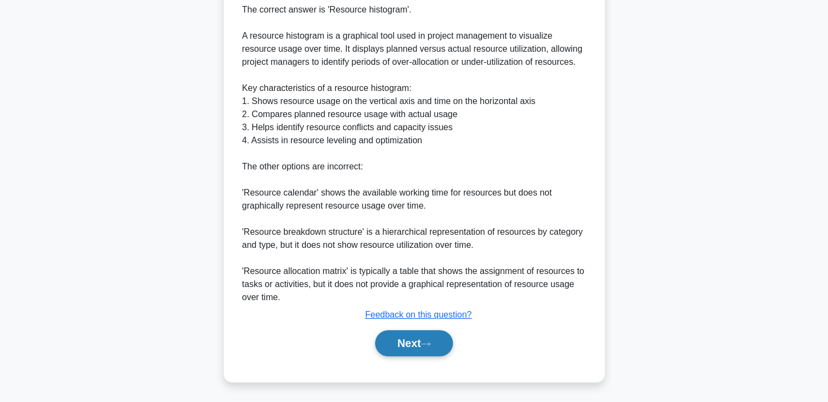
click at [447, 346] on button "Next" at bounding box center [414, 343] width 78 height 26
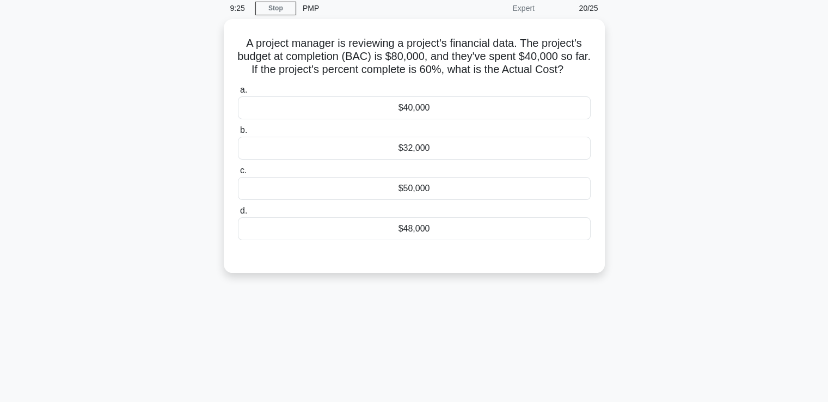
scroll to position [0, 0]
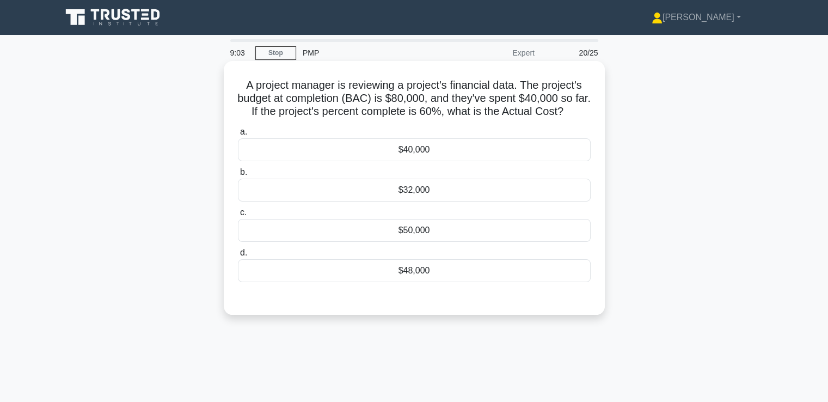
click at [594, 133] on div "a. $40,000" at bounding box center [414, 143] width 366 height 36
click at [462, 279] on div "$48,000" at bounding box center [414, 270] width 353 height 23
click at [238, 256] on input "d. $48,000" at bounding box center [238, 252] width 0 height 7
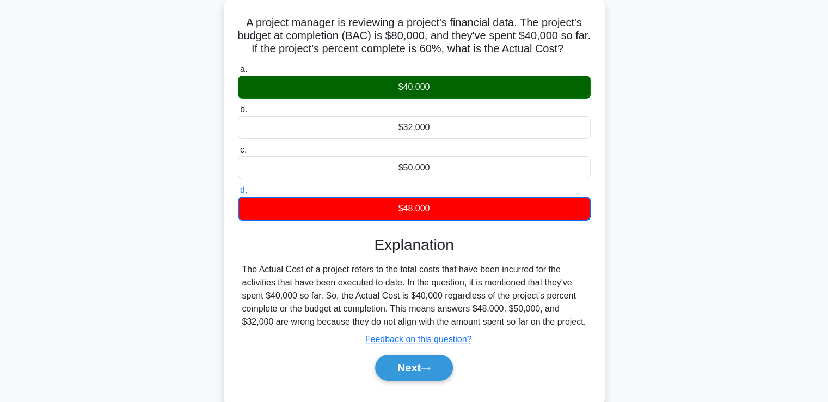
scroll to position [109, 0]
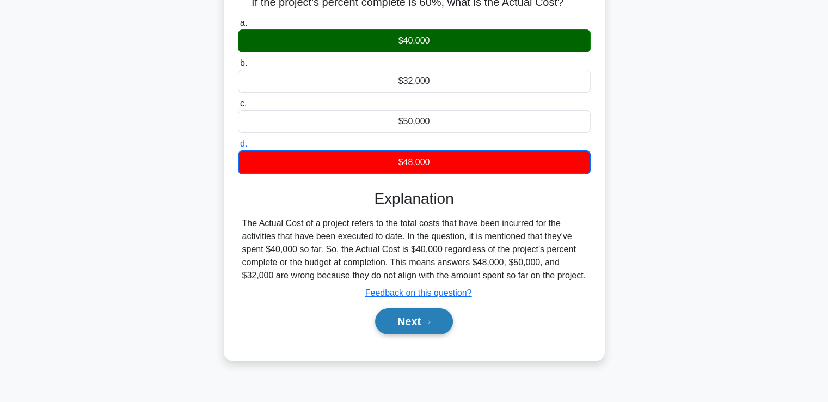
click at [441, 334] on button "Next" at bounding box center [414, 321] width 78 height 26
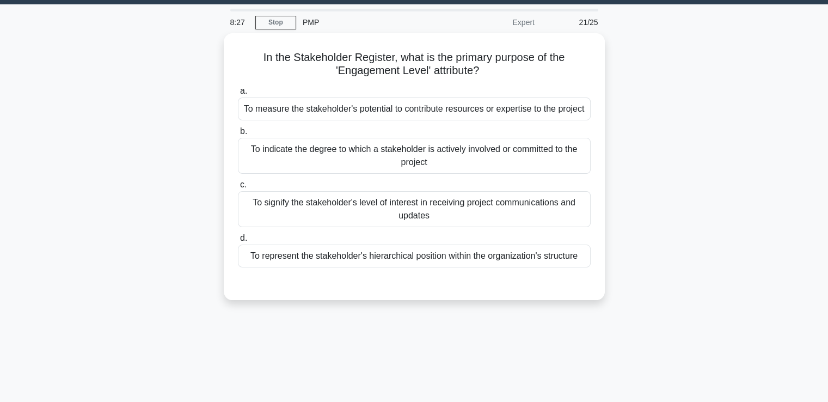
scroll to position [0, 0]
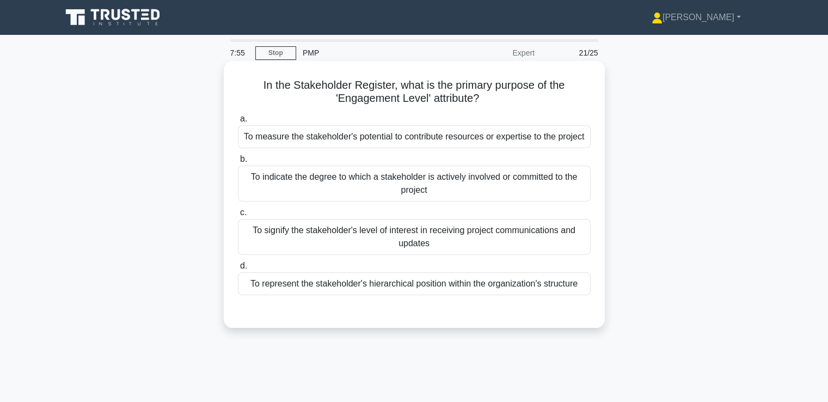
click at [453, 186] on div "To indicate the degree to which a stakeholder is actively involved or committed…" at bounding box center [414, 184] width 353 height 36
click at [238, 163] on input "b. To indicate the degree to which a stakeholder is actively involved or commit…" at bounding box center [238, 159] width 0 height 7
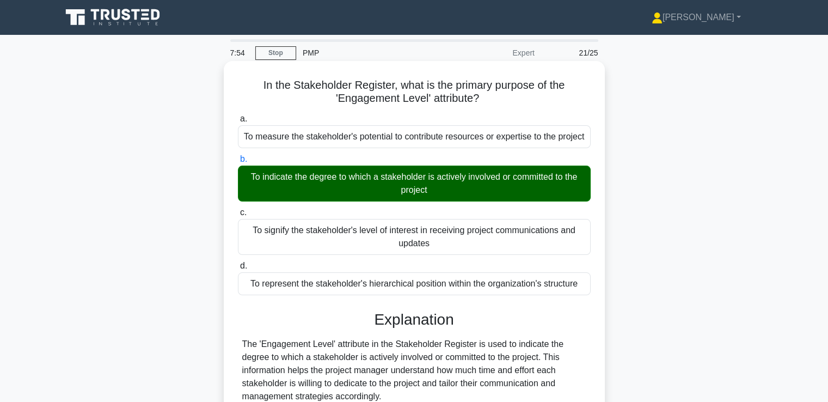
scroll to position [204, 0]
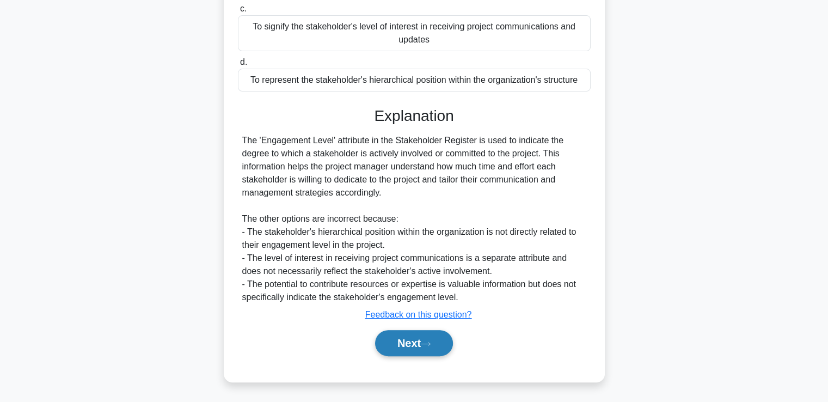
click at [425, 336] on button "Next" at bounding box center [414, 343] width 78 height 26
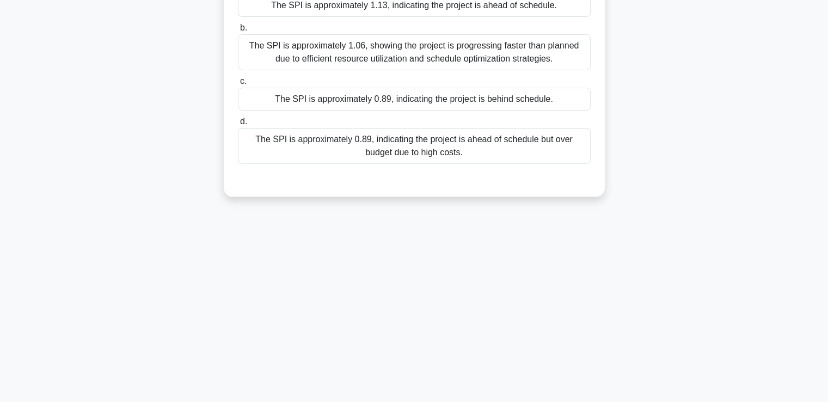
scroll to position [0, 0]
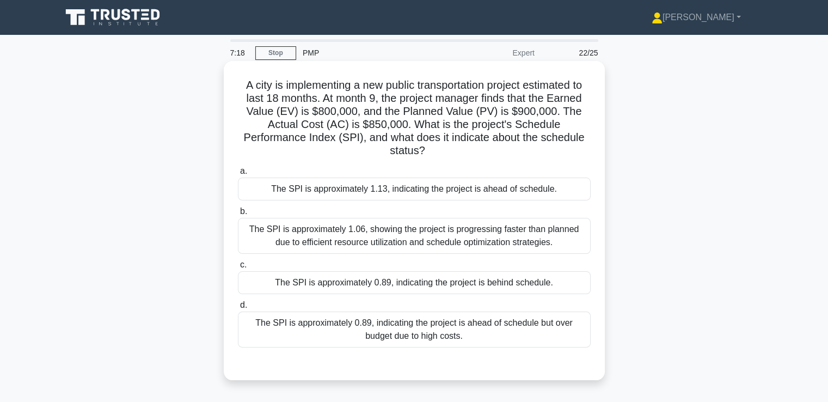
click at [520, 275] on div "The SPI is approximately 0.89, indicating the project is behind schedule." at bounding box center [414, 282] width 353 height 23
click at [238, 268] on input "c. The SPI is approximately 0.89, indicating the project is behind schedule." at bounding box center [238, 264] width 0 height 7
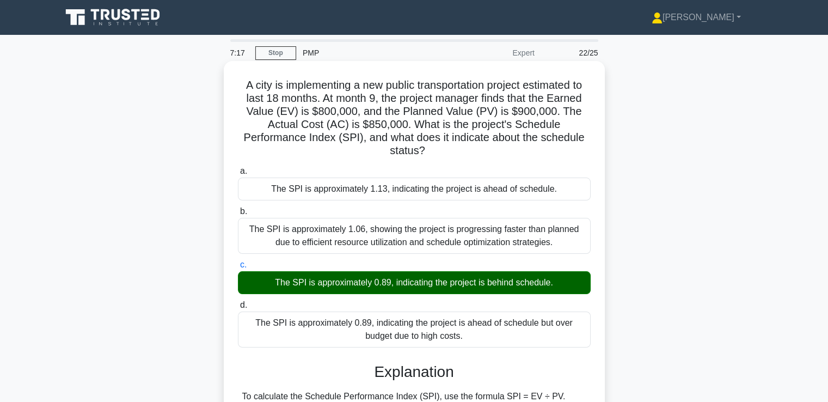
scroll to position [187, 0]
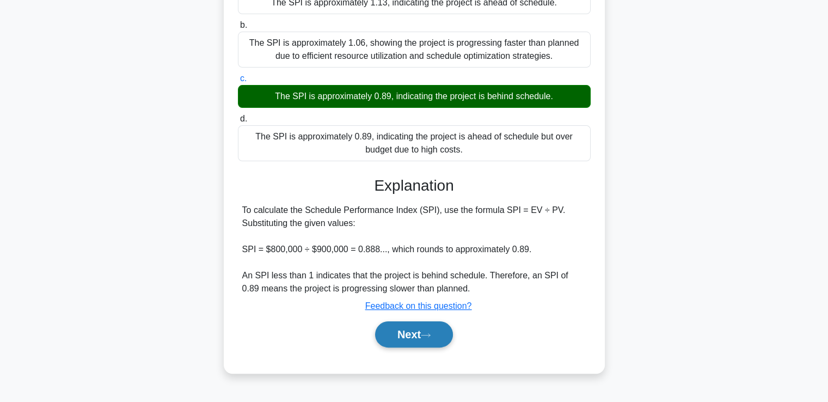
click at [440, 338] on button "Next" at bounding box center [414, 334] width 78 height 26
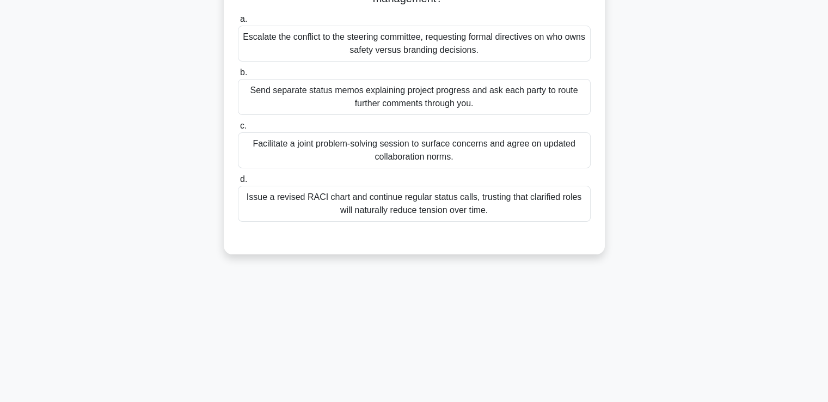
scroll to position [162, 0]
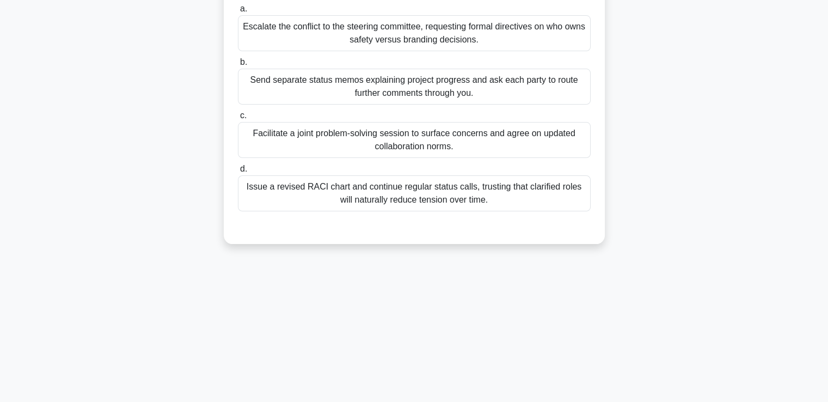
click at [501, 136] on div "Facilitate a joint problem-solving session to surface concerns and agree on upd…" at bounding box center [414, 140] width 353 height 36
click at [238, 119] on input "c. Facilitate a joint problem-solving session to surface concerns and agree on …" at bounding box center [238, 115] width 0 height 7
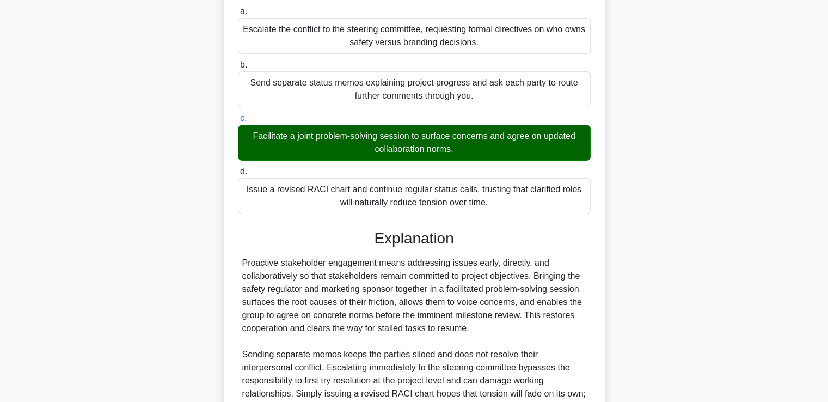
scroll to position [295, 0]
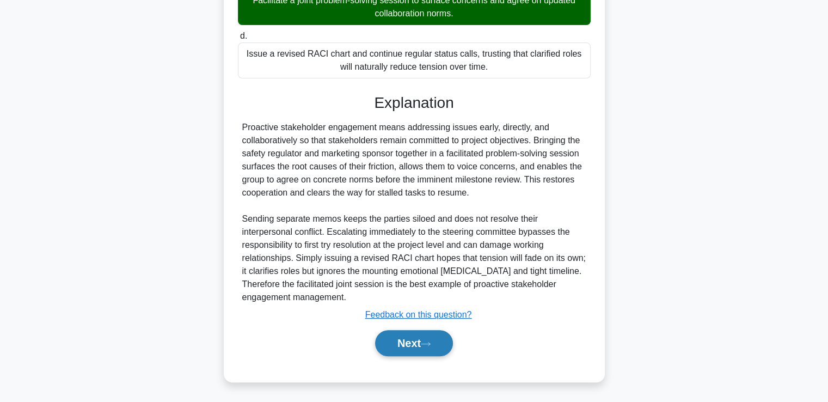
click at [421, 338] on button "Next" at bounding box center [414, 343] width 78 height 26
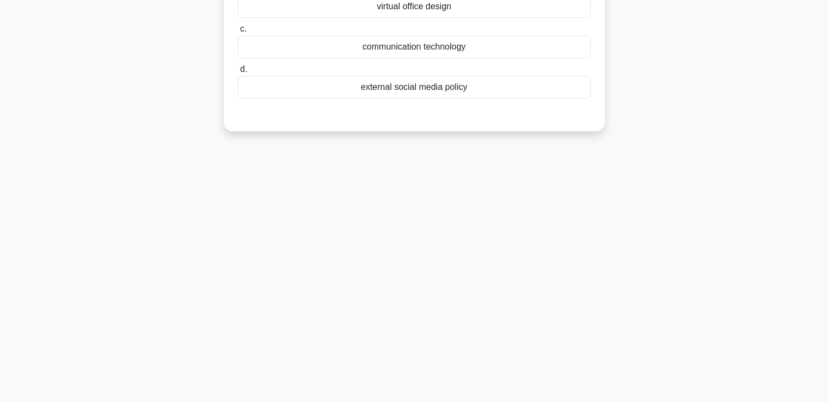
scroll to position [0, 0]
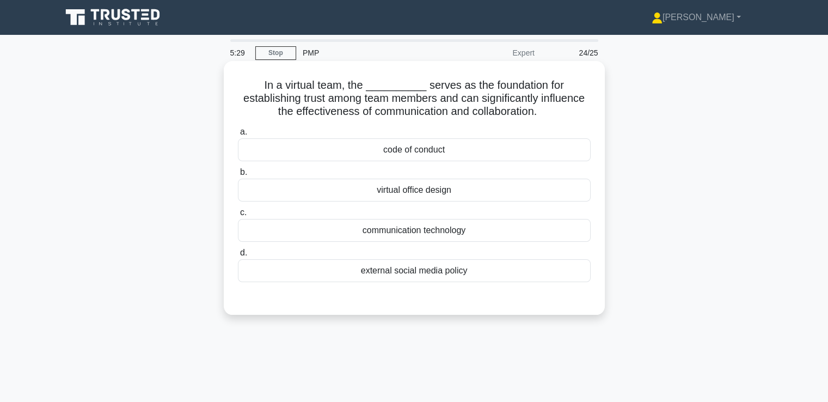
click at [407, 146] on div "code of conduct" at bounding box center [414, 149] width 353 height 23
click at [238, 136] on input "a. code of conduct" at bounding box center [238, 132] width 0 height 7
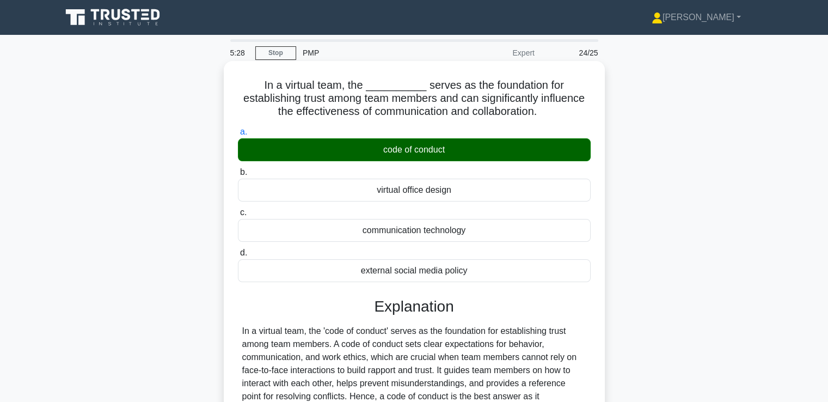
scroll to position [243, 0]
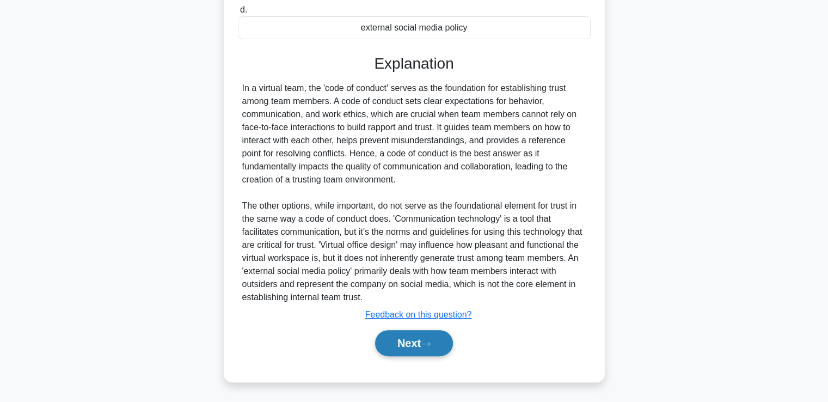
click at [443, 338] on button "Next" at bounding box center [414, 343] width 78 height 26
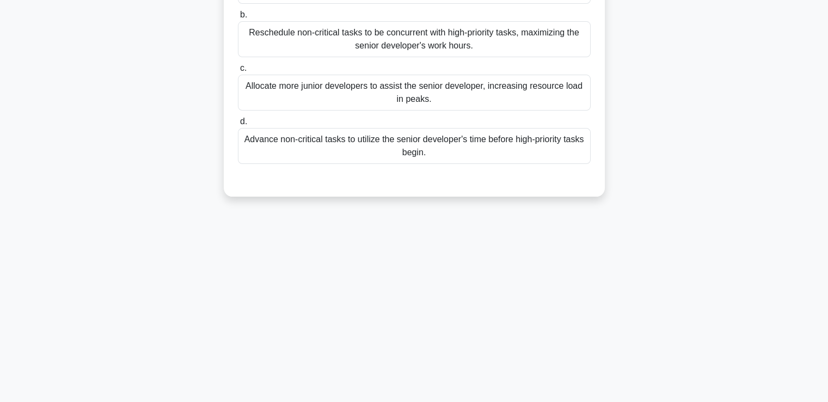
scroll to position [0, 0]
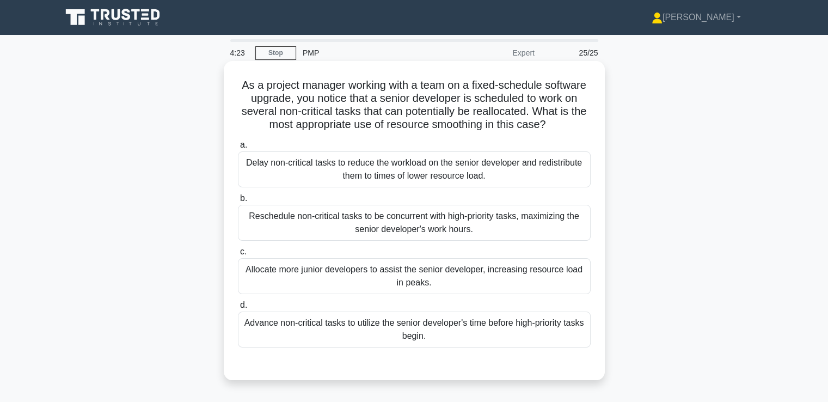
click at [477, 164] on div "Delay non-critical tasks to reduce the workload on the senior developer and red…" at bounding box center [414, 169] width 353 height 36
click at [238, 149] on input "a. Delay non-critical tasks to reduce the workload on the senior developer and …" at bounding box center [238, 145] width 0 height 7
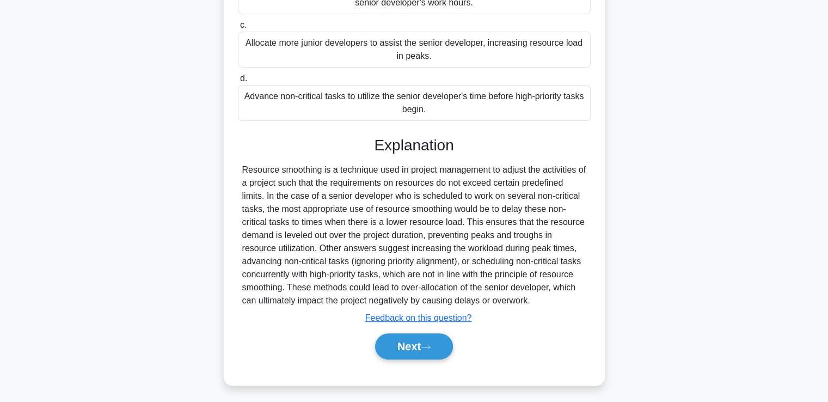
scroll to position [230, 0]
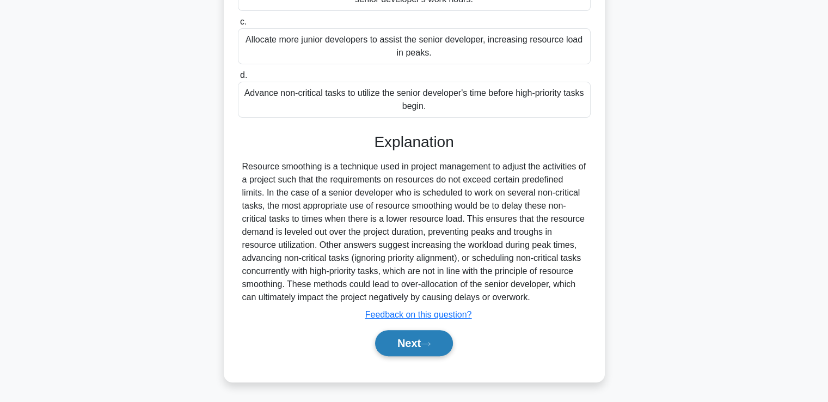
click at [441, 331] on button "Next" at bounding box center [414, 343] width 78 height 26
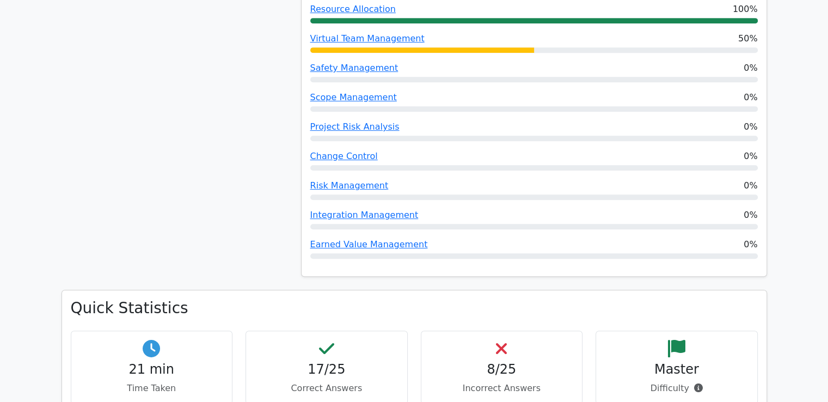
scroll to position [549, 0]
